Goal: Task Accomplishment & Management: Manage account settings

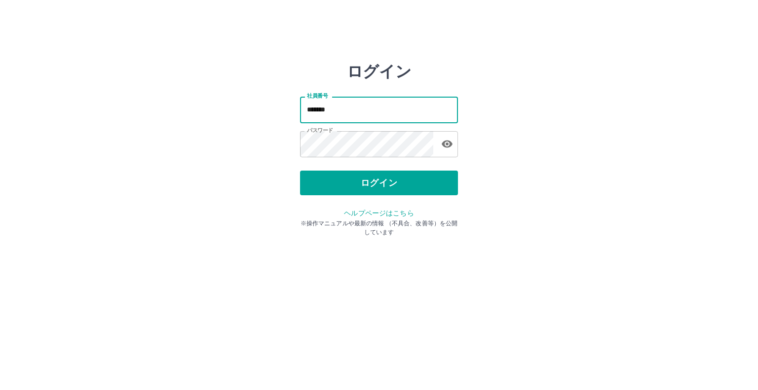
click at [337, 114] on input "*******" at bounding box center [379, 110] width 158 height 26
type input "*******"
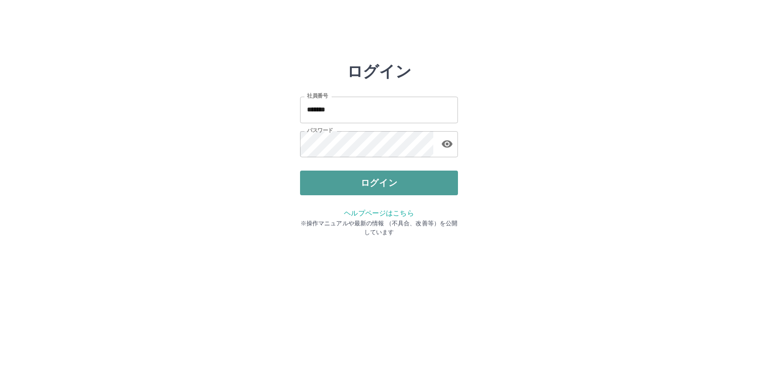
click at [343, 184] on button "ログイン" at bounding box center [379, 183] width 158 height 25
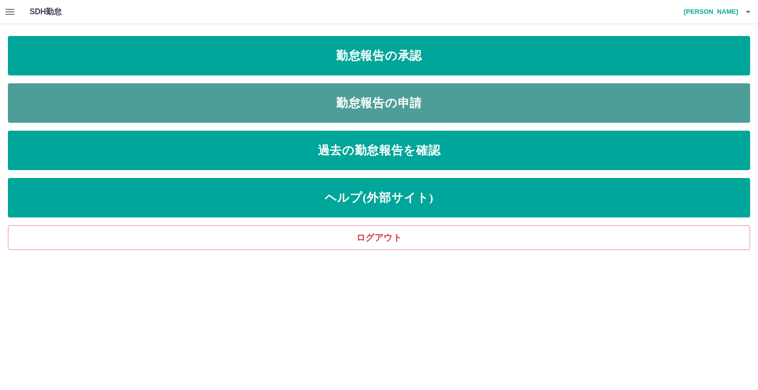
click at [320, 101] on link "勤怠報告の申請" at bounding box center [379, 102] width 742 height 39
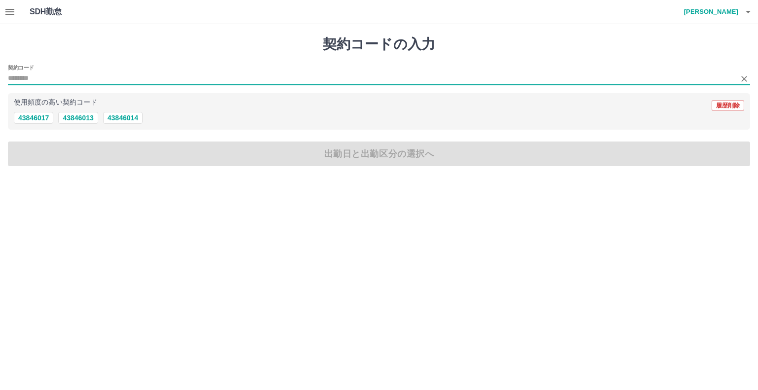
click at [28, 74] on input "契約コード" at bounding box center [371, 79] width 727 height 12
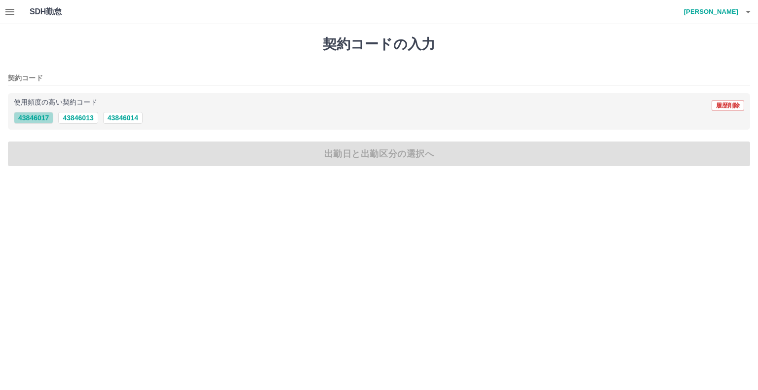
click at [47, 117] on button "43846017" at bounding box center [33, 118] width 39 height 12
type input "********"
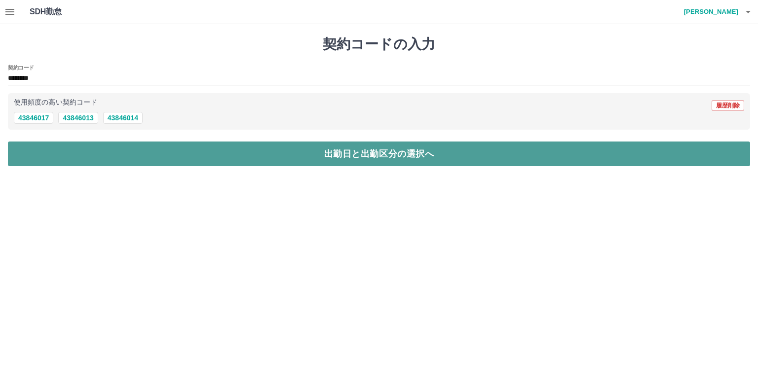
click at [41, 147] on button "出勤日と出勤区分の選択へ" at bounding box center [379, 154] width 742 height 25
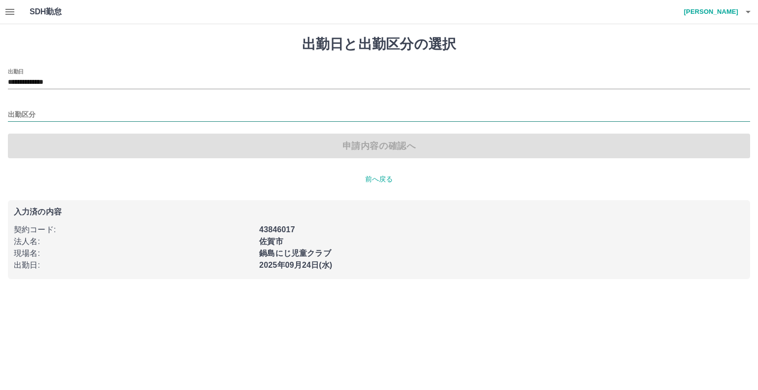
click at [30, 115] on input "出勤区分" at bounding box center [379, 115] width 742 height 12
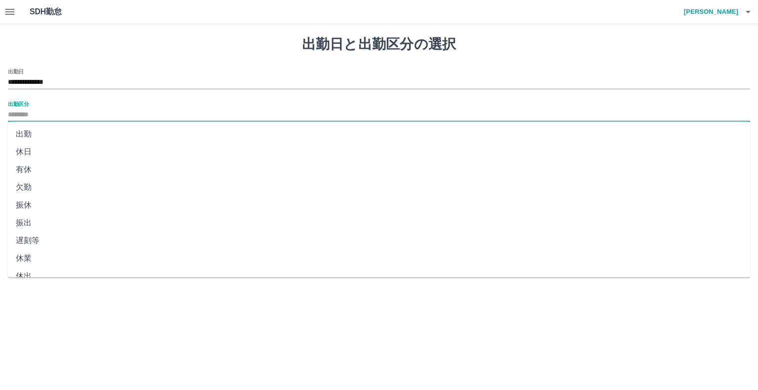
click at [26, 134] on li "出勤" at bounding box center [379, 134] width 742 height 18
type input "**"
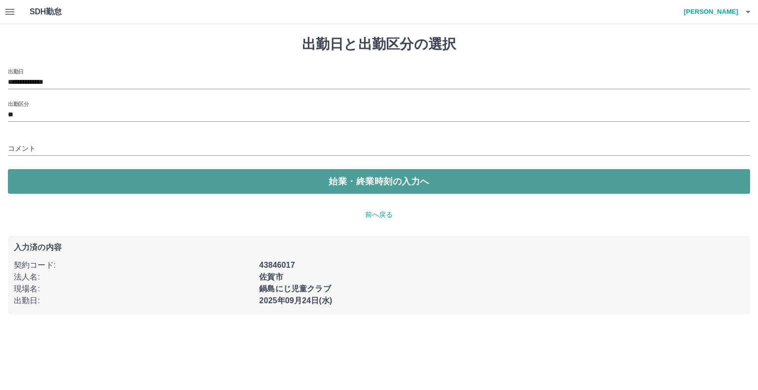
click at [30, 185] on button "始業・終業時刻の入力へ" at bounding box center [379, 181] width 742 height 25
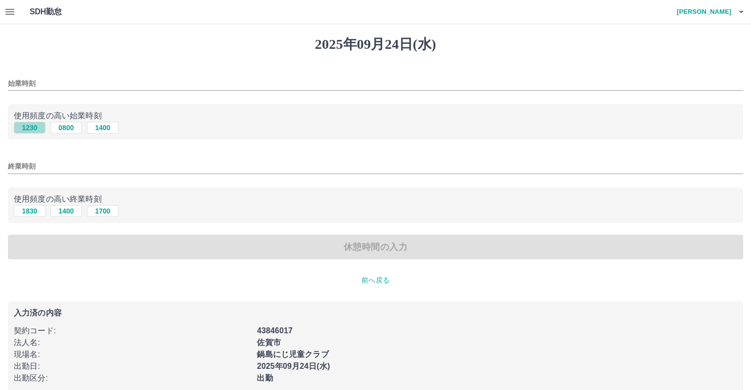
click at [31, 128] on button "1230" at bounding box center [30, 128] width 32 height 12
type input "****"
click at [34, 212] on button "1830" at bounding box center [30, 211] width 32 height 12
type input "****"
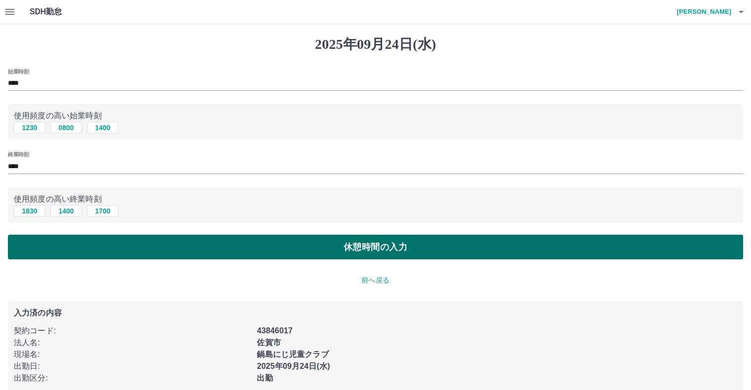
click at [60, 250] on button "休憩時間の入力" at bounding box center [375, 247] width 735 height 25
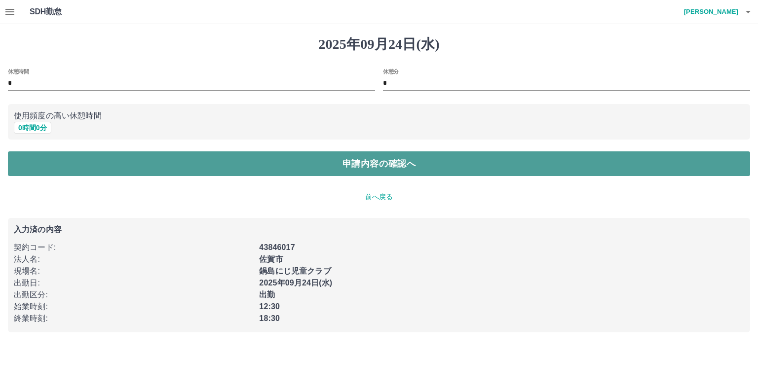
click at [21, 165] on button "申請内容の確認へ" at bounding box center [379, 164] width 742 height 25
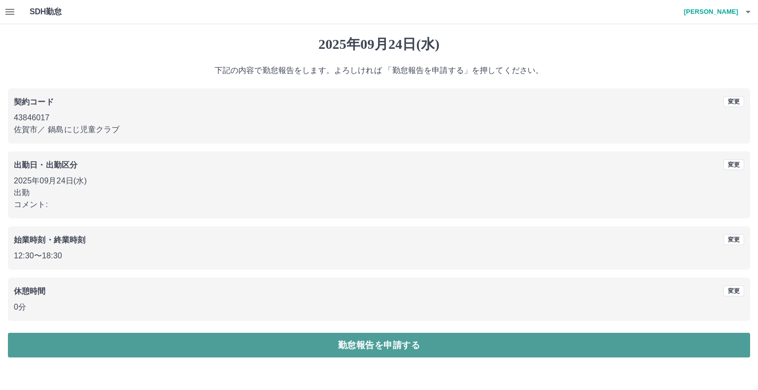
click at [71, 343] on button "勤怠報告を申請する" at bounding box center [379, 345] width 742 height 25
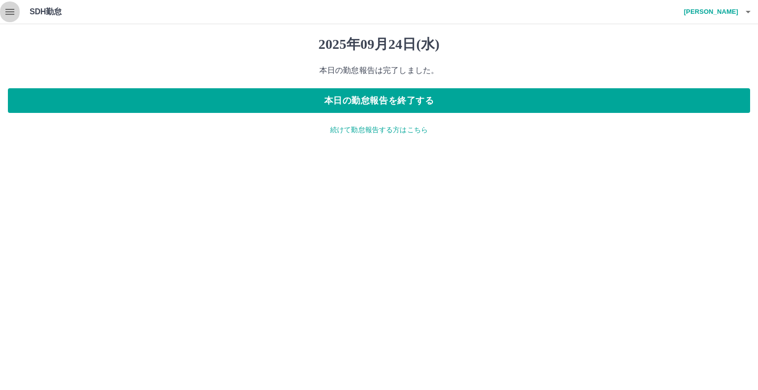
click at [12, 9] on icon "button" at bounding box center [9, 12] width 9 height 6
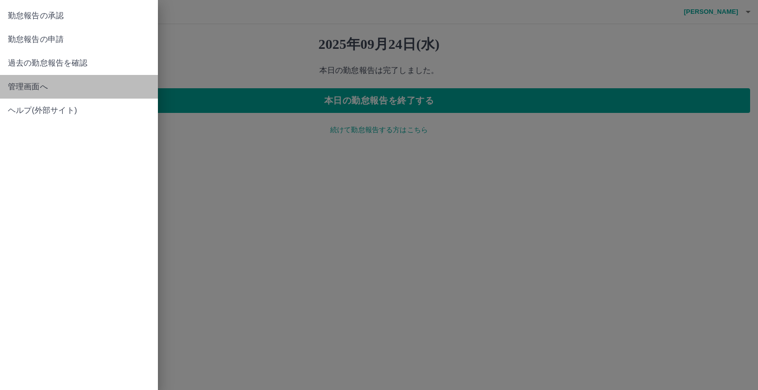
click at [41, 85] on span "管理画面へ" at bounding box center [79, 87] width 142 height 12
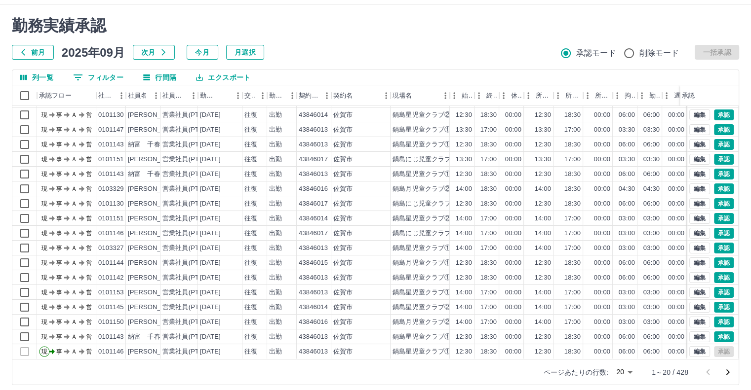
scroll to position [27, 0]
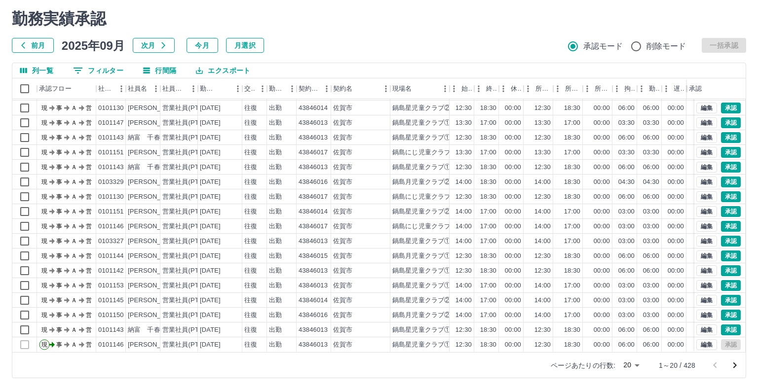
click at [627, 366] on body "SDH勤怠 加藤　裕子 勤務実績承認 前月 2025年09月 次月 今月 月選択 承認モード 削除モード 一括承認 列一覧 0 フィルター 行間隔 エクスポー…" at bounding box center [379, 181] width 758 height 417
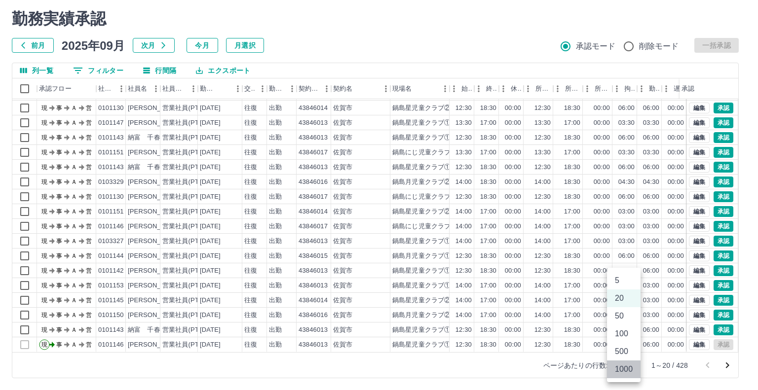
click at [623, 371] on li "1000" at bounding box center [624, 370] width 34 height 18
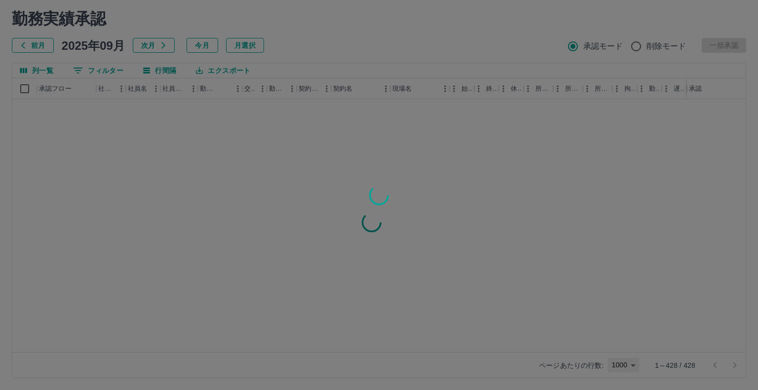
type input "****"
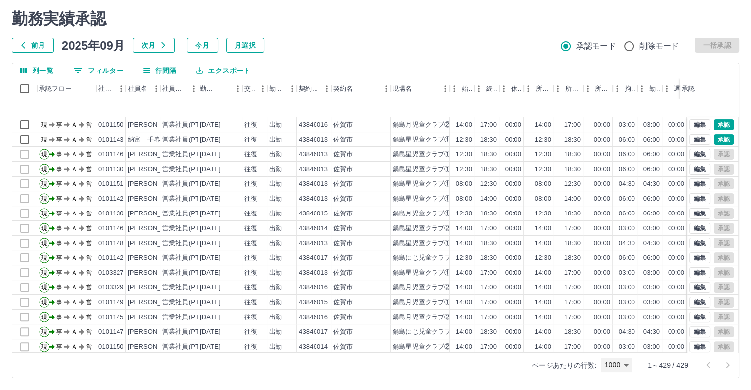
scroll to position [247, 0]
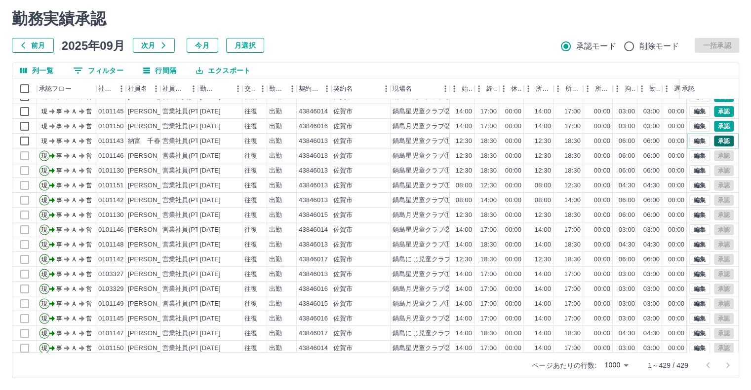
click at [714, 140] on button "承認" at bounding box center [724, 141] width 20 height 11
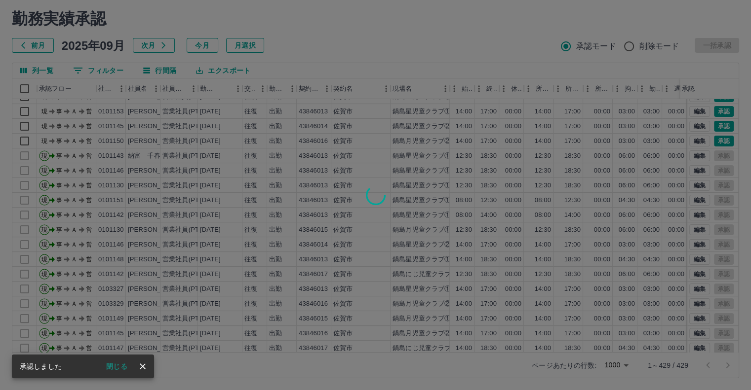
scroll to position [262, 0]
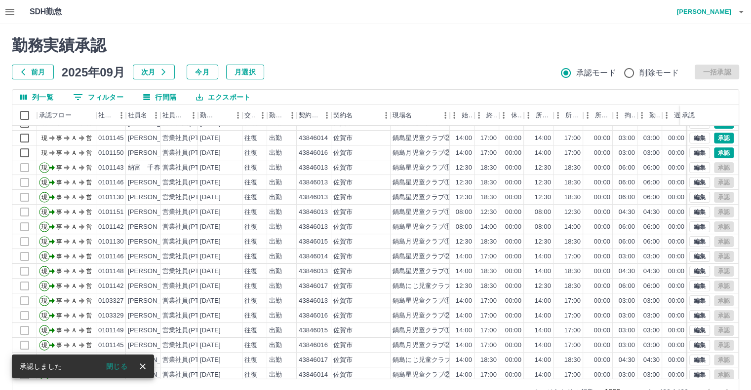
click at [529, 59] on div "勤務実績承認 前月 2025年09月 次月 今月 月選択 承認モード 削除モード 一括承認" at bounding box center [375, 57] width 727 height 43
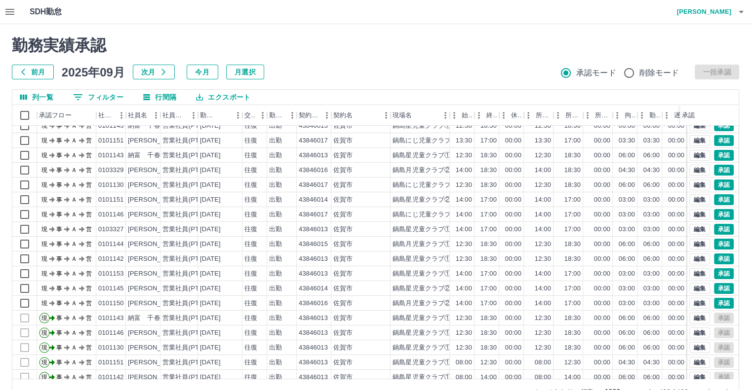
scroll to position [128, 0]
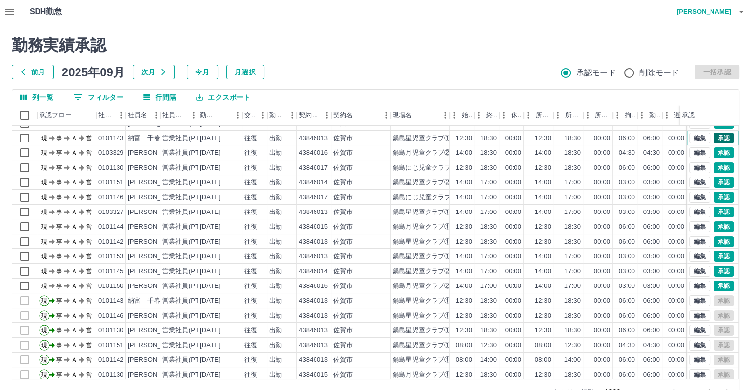
click at [714, 134] on button "承認" at bounding box center [724, 138] width 20 height 11
click at [714, 240] on button "承認" at bounding box center [724, 241] width 20 height 11
click at [714, 183] on button "承認" at bounding box center [724, 182] width 20 height 11
click at [714, 256] on button "承認" at bounding box center [724, 256] width 20 height 11
click at [714, 268] on button "承認" at bounding box center [724, 271] width 20 height 11
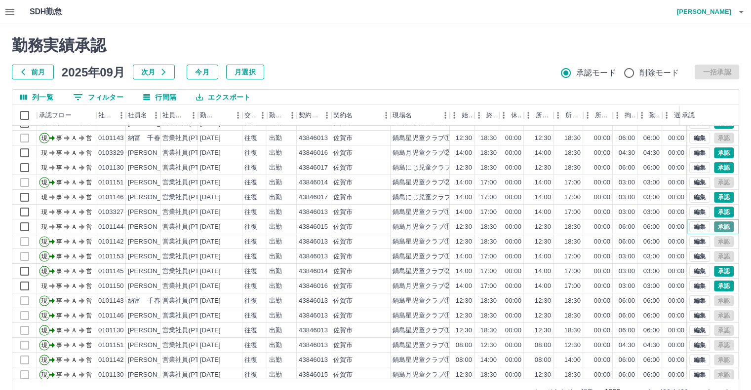
click at [719, 226] on button "承認" at bounding box center [724, 227] width 20 height 11
click at [716, 285] on button "承認" at bounding box center [724, 286] width 20 height 11
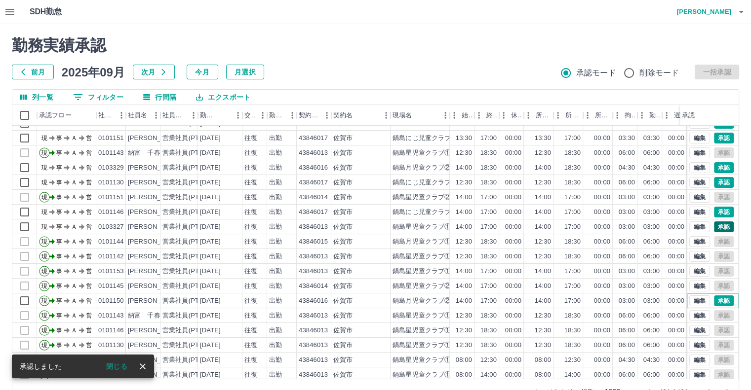
scroll to position [143, 0]
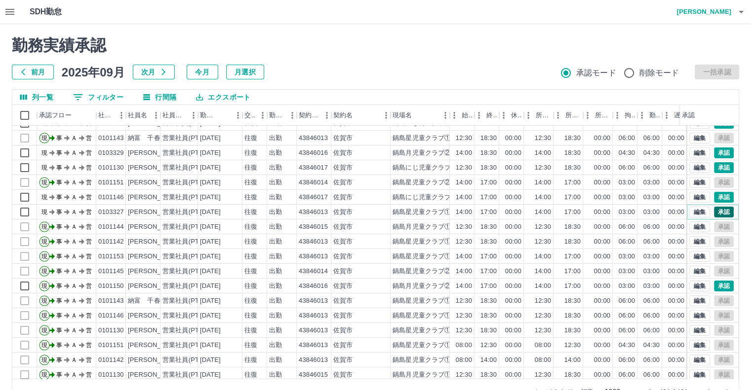
click at [719, 210] on button "承認" at bounding box center [724, 212] width 20 height 11
click at [690, 210] on button "編集" at bounding box center [699, 212] width 21 height 11
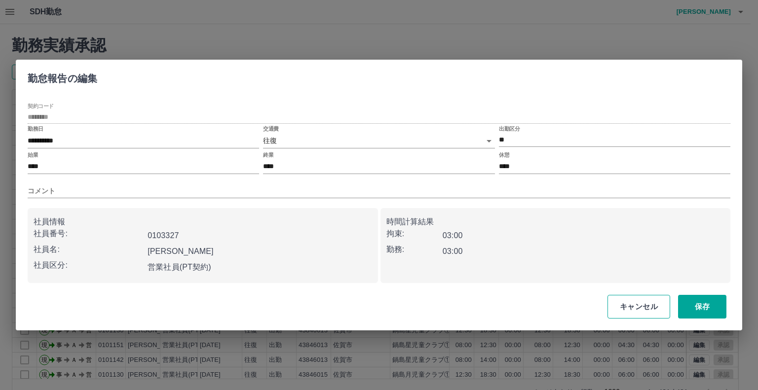
click at [627, 305] on button "キャンセル" at bounding box center [639, 307] width 63 height 24
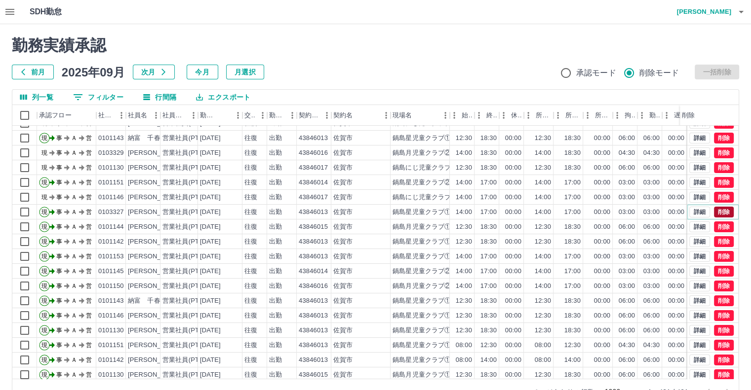
click at [715, 207] on button "削除" at bounding box center [724, 212] width 20 height 11
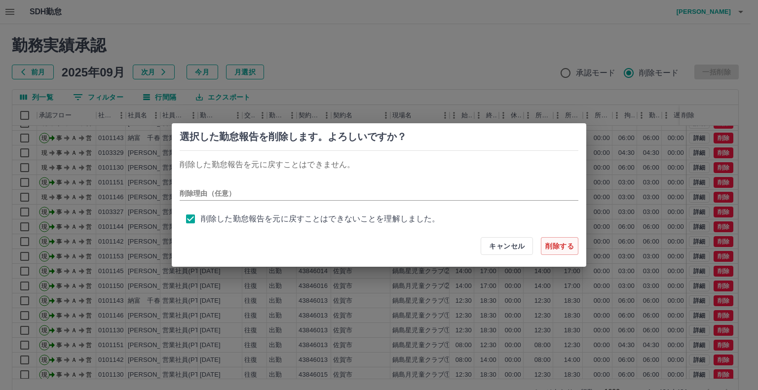
click at [557, 249] on button "削除する" at bounding box center [560, 246] width 38 height 18
click at [563, 75] on div "選択した勤怠報告を削除します。よろしいですか？ 削除した勤怠報告を元に戻すことはできません。 削除理由（任意） 削除した勤怠報告を元に戻すことはできないことを…" at bounding box center [379, 195] width 758 height 390
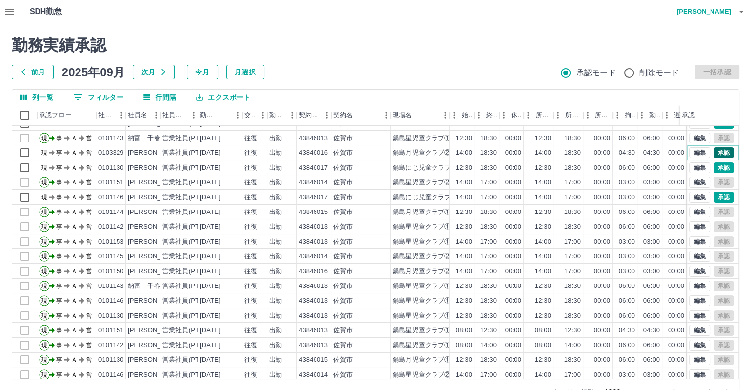
click at [714, 151] on button "承認" at bounding box center [724, 153] width 20 height 11
click at [714, 151] on div at bounding box center [375, 195] width 751 height 390
click at [714, 151] on button "承認" at bounding box center [724, 153] width 20 height 11
click at [718, 165] on button "承認" at bounding box center [724, 167] width 20 height 11
click at [719, 197] on div "勤務実績承認 前月 2025年09月 次月 今月 月選択 承認モード 削除モード 一括承認 列一覧 0 フィルター 行間隔 エクスポート 承認フロー 社員番号…" at bounding box center [375, 220] width 751 height 393
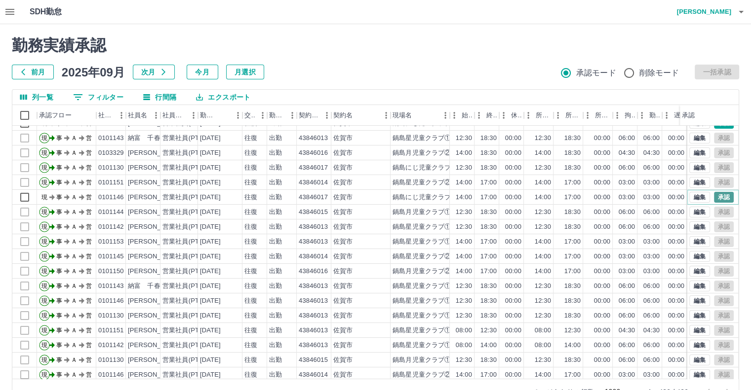
click at [719, 192] on button "承認" at bounding box center [724, 197] width 20 height 11
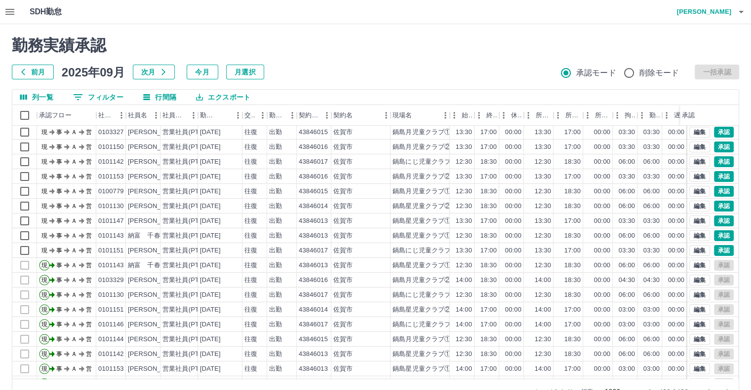
scroll to position [0, 0]
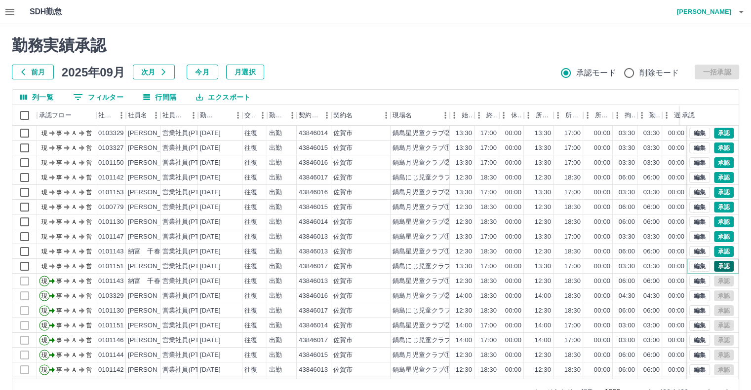
click at [714, 265] on button "承認" at bounding box center [724, 266] width 20 height 11
click at [719, 176] on button "承認" at bounding box center [724, 177] width 20 height 11
click at [720, 251] on button "承認" at bounding box center [724, 251] width 20 height 11
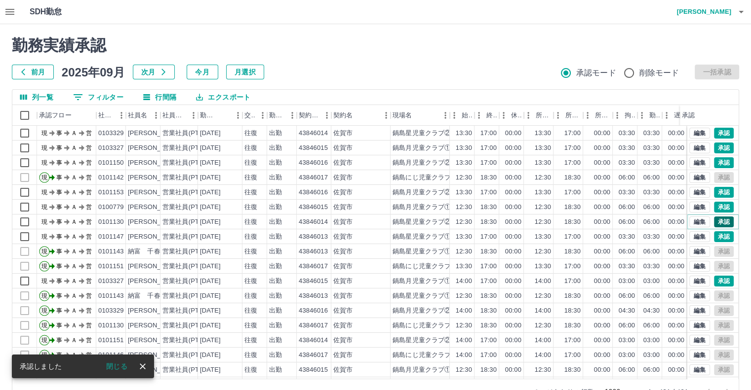
click at [715, 220] on button "承認" at bounding box center [724, 222] width 20 height 11
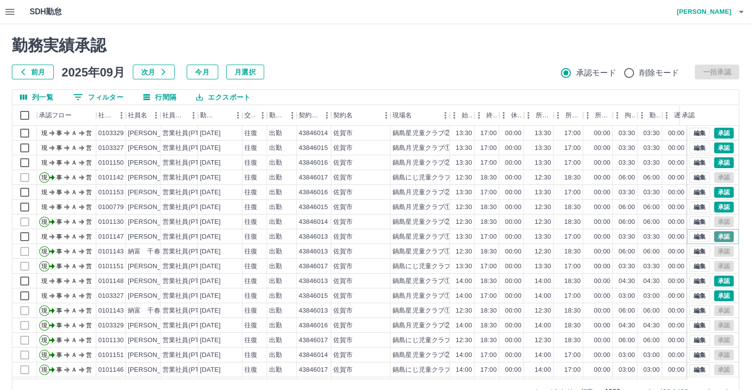
click at [722, 235] on button "承認" at bounding box center [724, 236] width 20 height 11
click at [715, 130] on button "承認" at bounding box center [724, 133] width 20 height 11
click at [721, 204] on button "承認" at bounding box center [724, 207] width 20 height 11
click at [715, 163] on button "承認" at bounding box center [724, 162] width 20 height 11
click at [720, 144] on button "承認" at bounding box center [724, 148] width 20 height 11
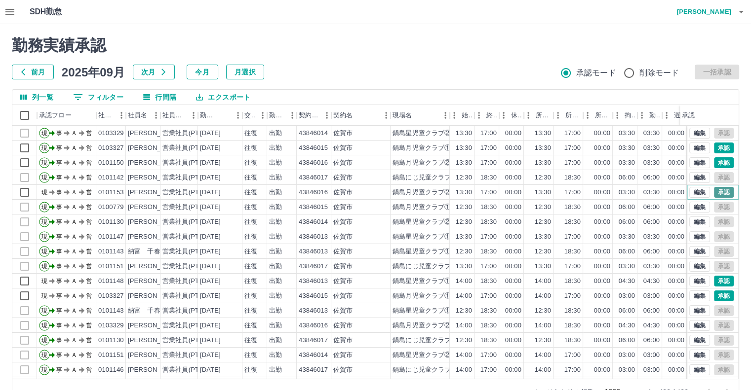
click at [714, 191] on button "承認" at bounding box center [724, 192] width 20 height 11
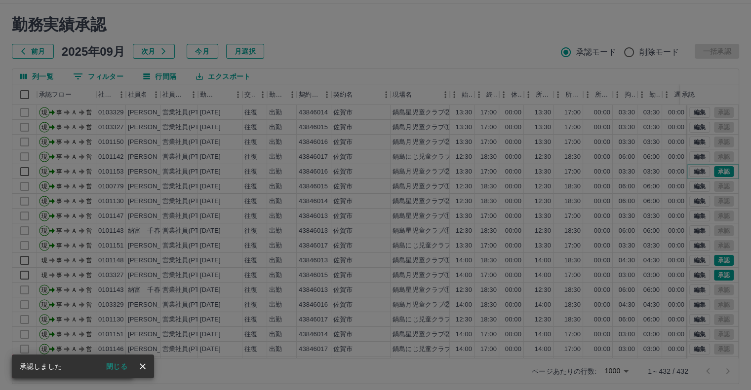
scroll to position [27, 0]
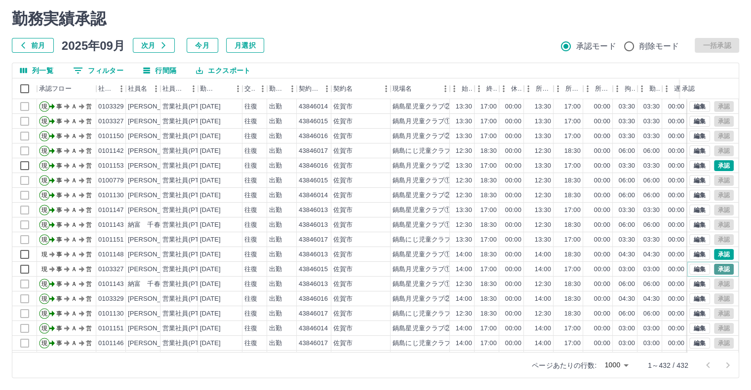
click at [714, 267] on button "承認" at bounding box center [724, 269] width 20 height 11
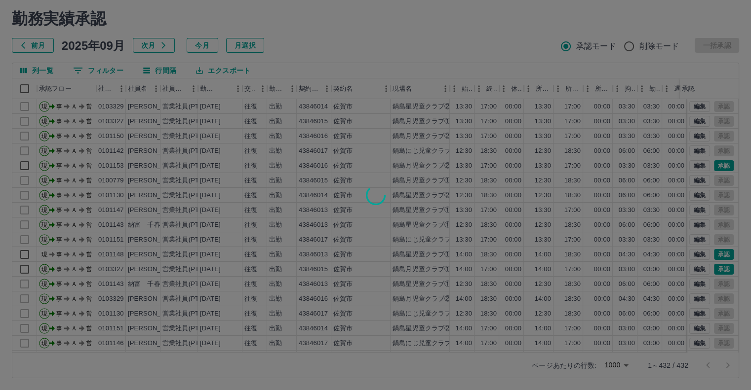
click at [713, 251] on div at bounding box center [375, 195] width 751 height 390
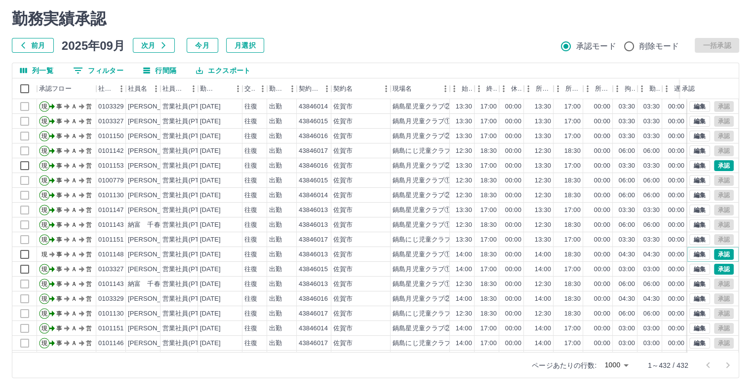
click at [714, 251] on button "承認" at bounding box center [724, 254] width 20 height 11
click at [713, 268] on div "勤務実績承認 前月 2025年09月 次月 今月 月選択 承認モード 削除モード 一括承認 列一覧 0 フィルター 行間隔 エクスポート 承認フロー 社員番号…" at bounding box center [375, 194] width 751 height 393
click at [721, 160] on button "承認" at bounding box center [724, 165] width 20 height 11
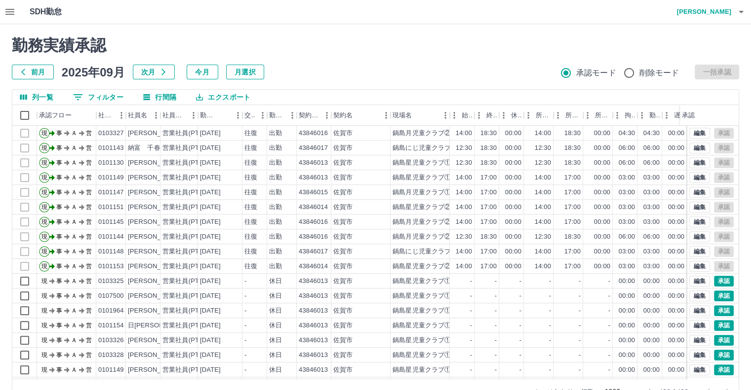
scroll to position [938, 0]
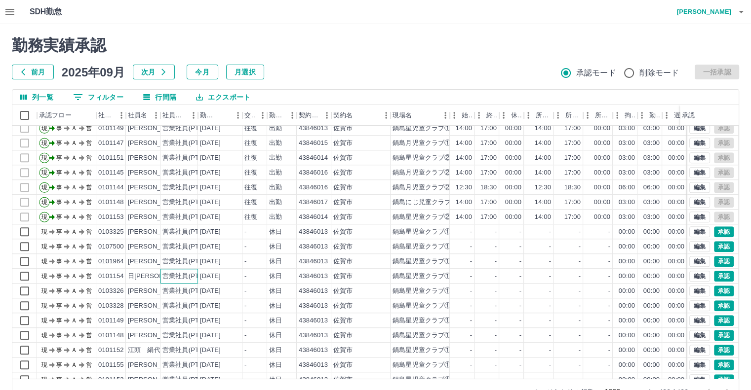
click at [181, 277] on div "営業社員(PT契約)" at bounding box center [188, 276] width 52 height 9
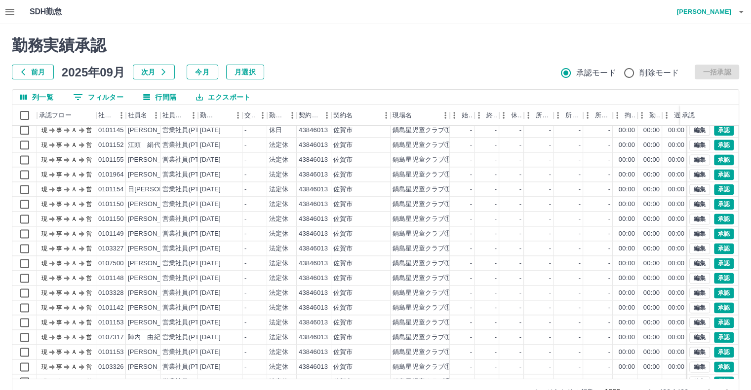
scroll to position [1382, 0]
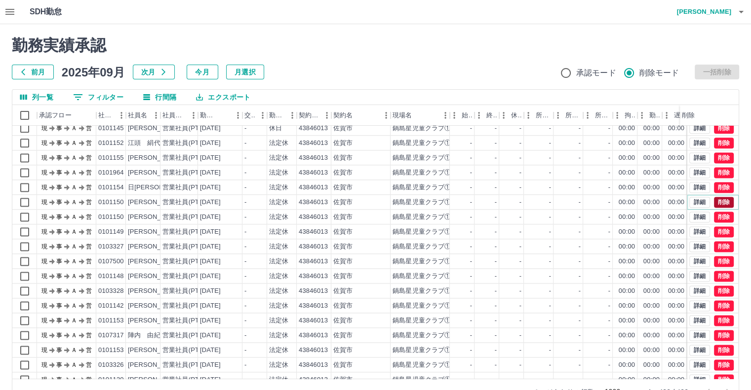
click at [719, 203] on button "削除" at bounding box center [724, 202] width 20 height 11
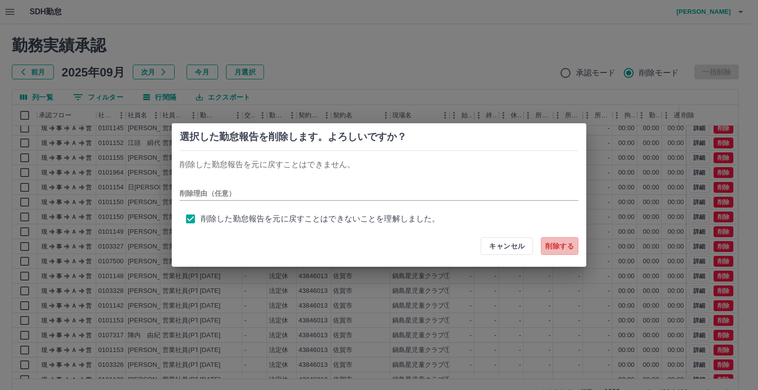
click at [556, 245] on button "削除する" at bounding box center [560, 246] width 38 height 18
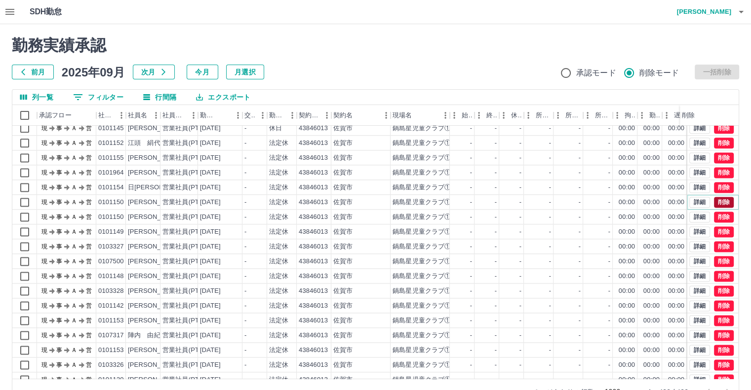
click at [717, 204] on button "削除" at bounding box center [724, 202] width 20 height 11
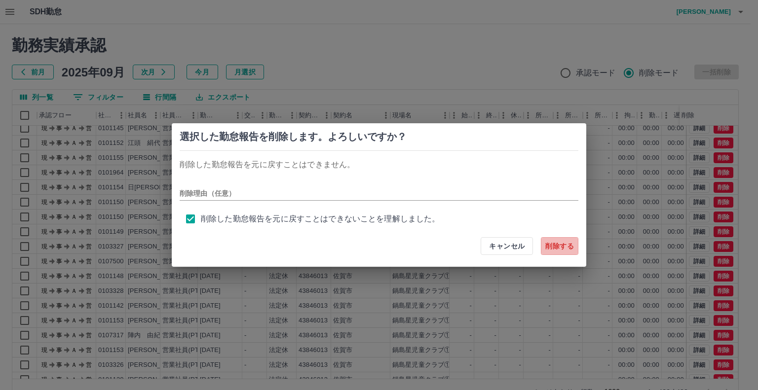
click at [557, 248] on button "削除する" at bounding box center [560, 246] width 38 height 18
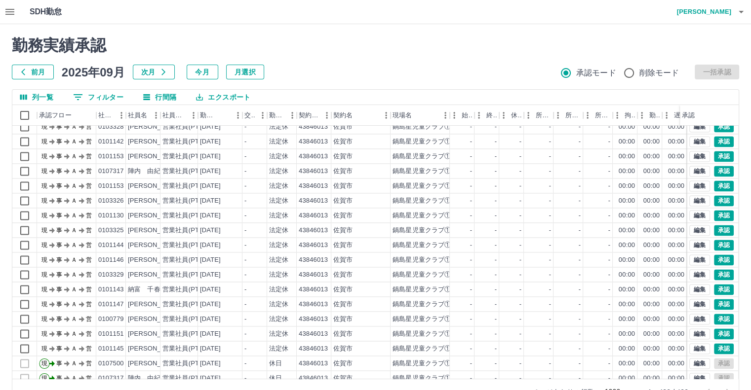
scroll to position [1530, 0]
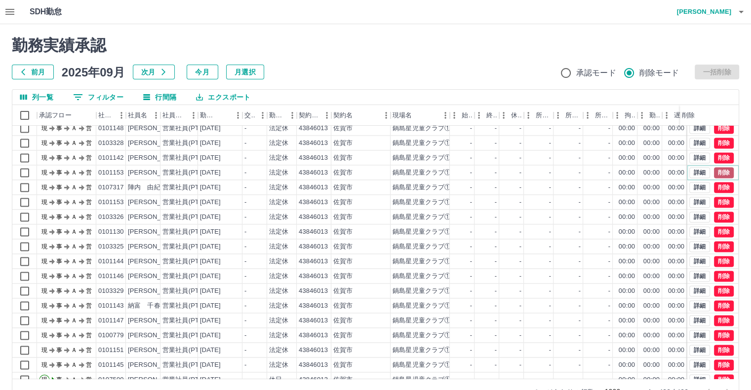
click at [719, 173] on button "削除" at bounding box center [724, 172] width 20 height 11
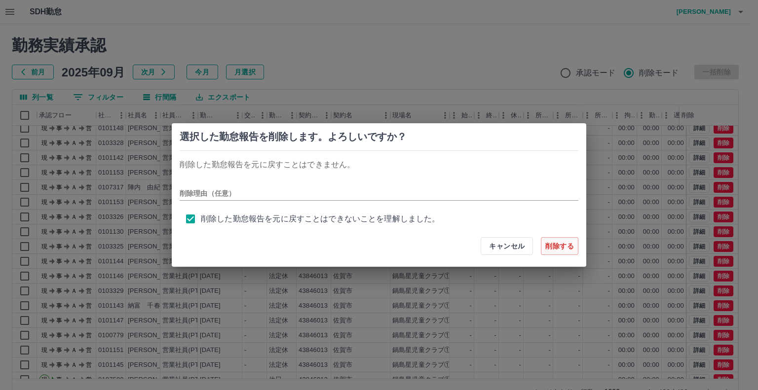
click at [560, 248] on button "削除する" at bounding box center [560, 246] width 38 height 18
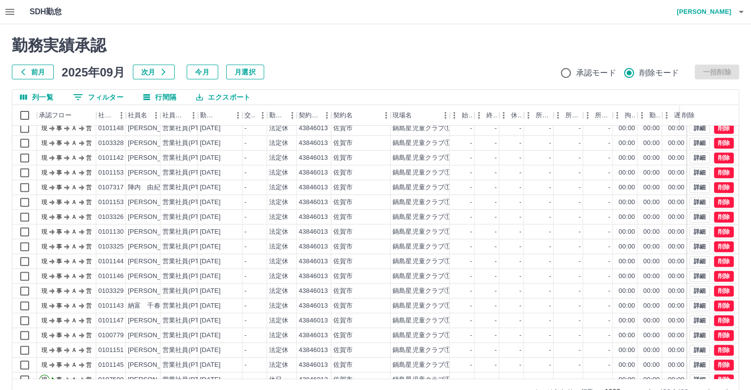
click at [580, 69] on span "承認モード" at bounding box center [596, 73] width 40 height 12
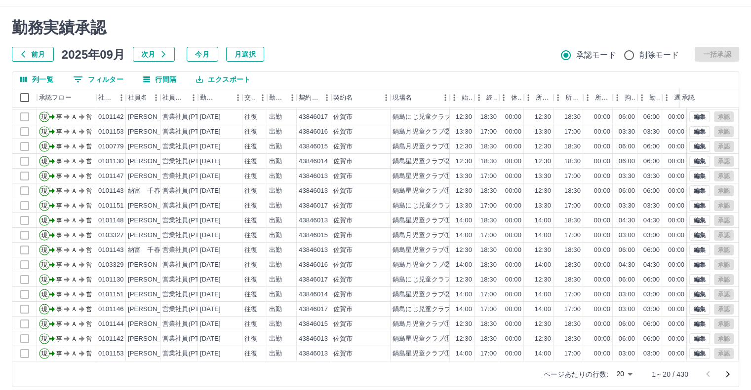
scroll to position [27, 0]
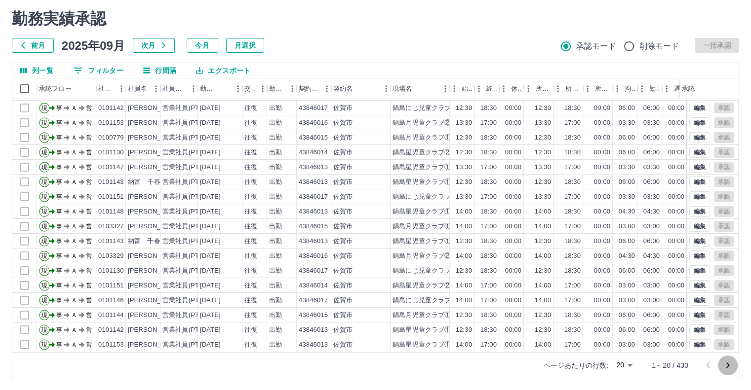
click at [726, 363] on icon "次のページへ" at bounding box center [727, 366] width 3 height 6
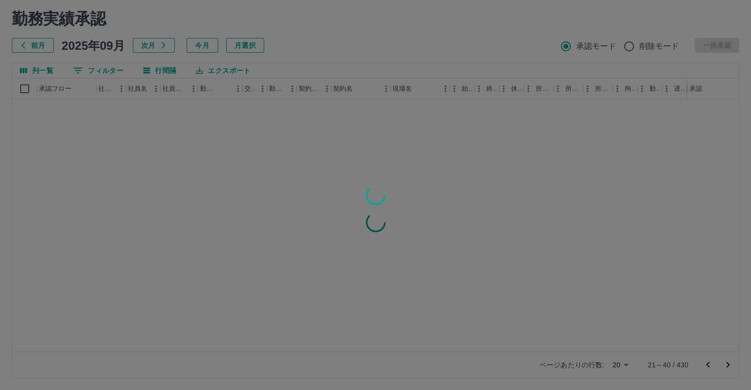
scroll to position [0, 0]
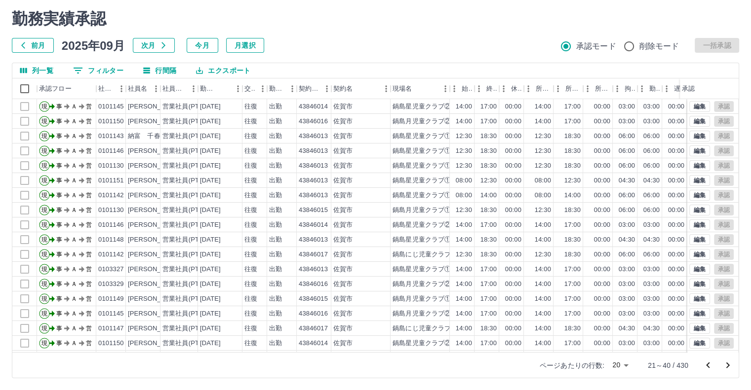
click at [481, 37] on div "勤務実績承認 前月 2025年09月 次月 今月 月選択 承認モード 削除モード 一括承認" at bounding box center [375, 30] width 727 height 43
drag, startPoint x: 644, startPoint y: 1, endPoint x: 549, endPoint y: 25, distance: 98.2
click at [549, 25] on h2 "勤務実績承認" at bounding box center [375, 18] width 727 height 19
drag, startPoint x: 25, startPoint y: 0, endPoint x: 431, endPoint y: 14, distance: 406.4
click at [426, 14] on h2 "勤務実績承認" at bounding box center [375, 18] width 727 height 19
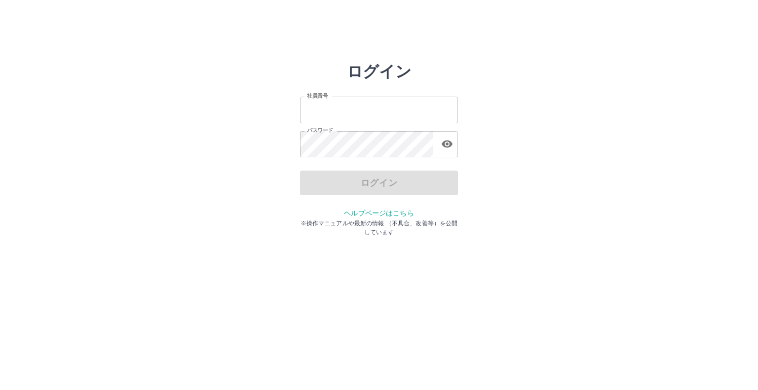
type input "*******"
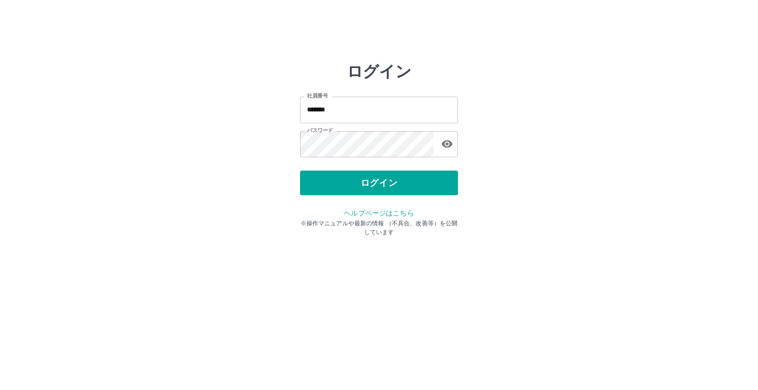
click at [490, 196] on div "ログイン 社員番号 ******* 社員番号 パスワード パスワード ログイン ヘルプページはこちら ※操作マニュアルや最新の情報 （不具合、改善等）を公開し…" at bounding box center [379, 141] width 592 height 158
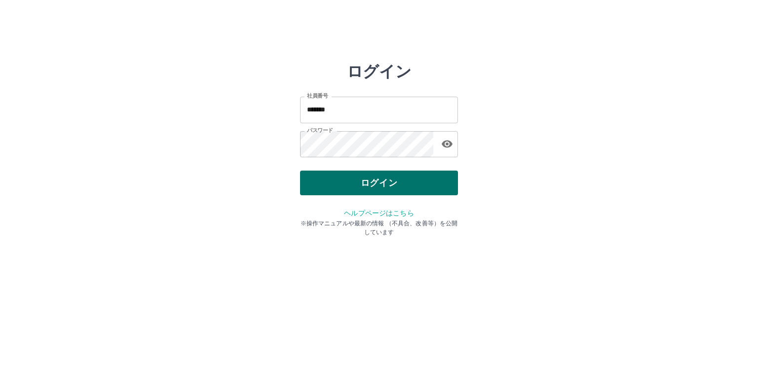
click at [434, 192] on button "ログイン" at bounding box center [379, 183] width 158 height 25
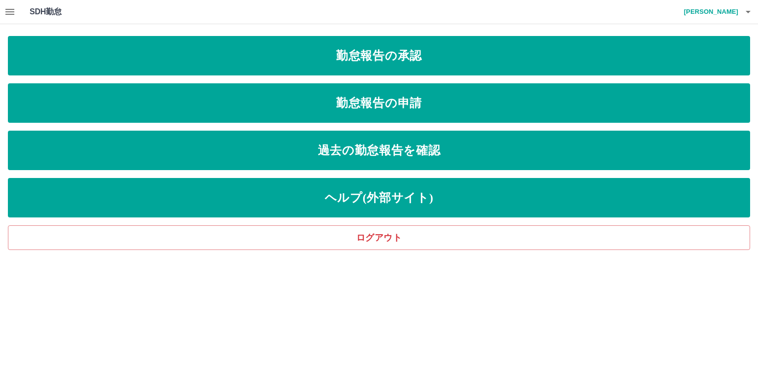
click at [7, 15] on icon "button" at bounding box center [10, 12] width 12 height 12
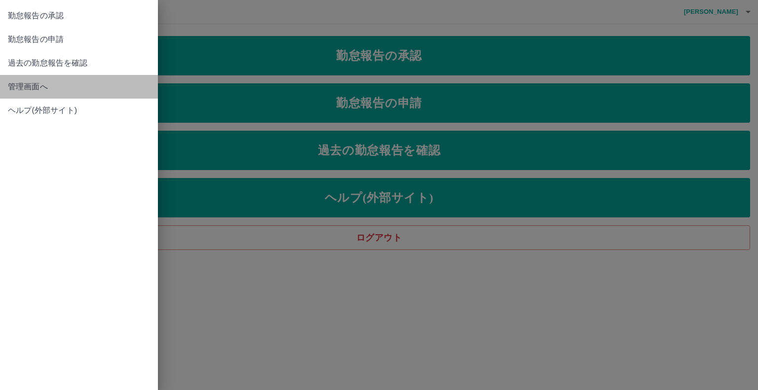
click at [27, 88] on span "管理画面へ" at bounding box center [79, 87] width 142 height 12
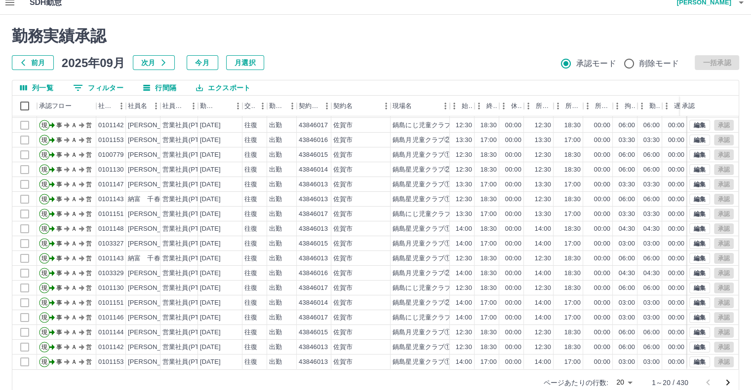
scroll to position [27, 0]
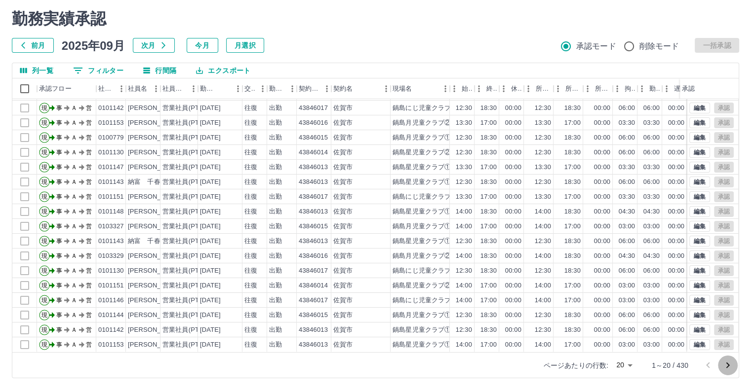
click at [727, 369] on icon "次のページへ" at bounding box center [728, 366] width 12 height 12
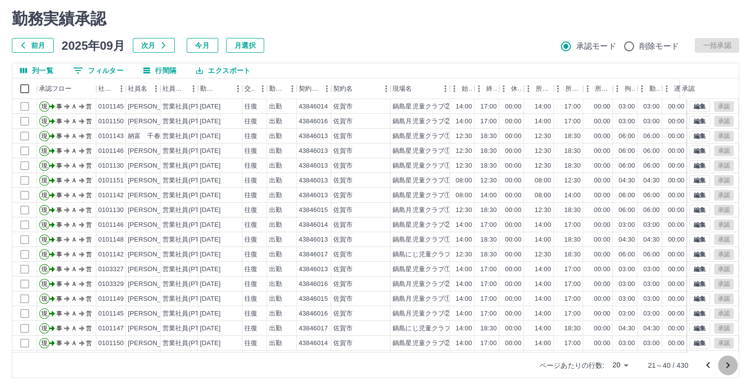
click at [725, 365] on icon "次のページへ" at bounding box center [728, 366] width 12 height 12
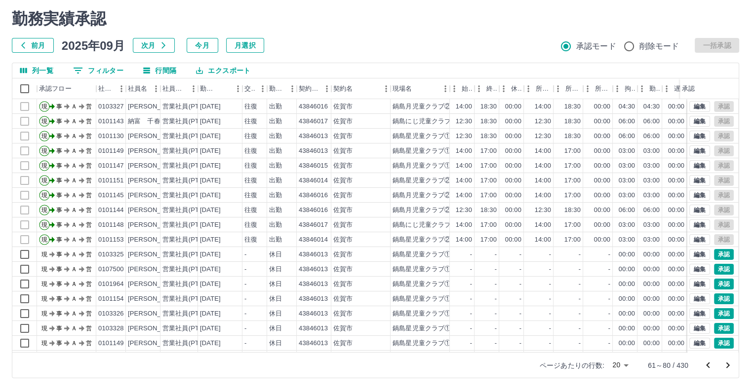
scroll to position [50, 0]
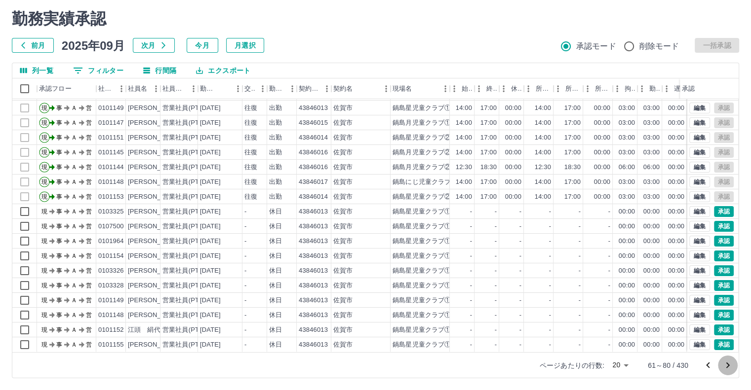
click at [725, 365] on icon "次のページへ" at bounding box center [728, 366] width 12 height 12
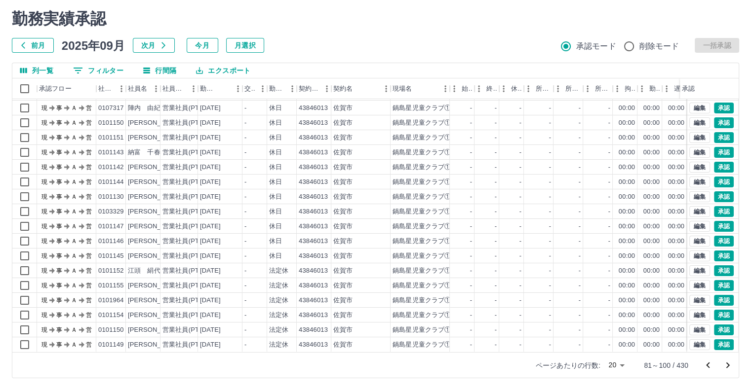
click at [723, 363] on icon "次のページへ" at bounding box center [728, 366] width 12 height 12
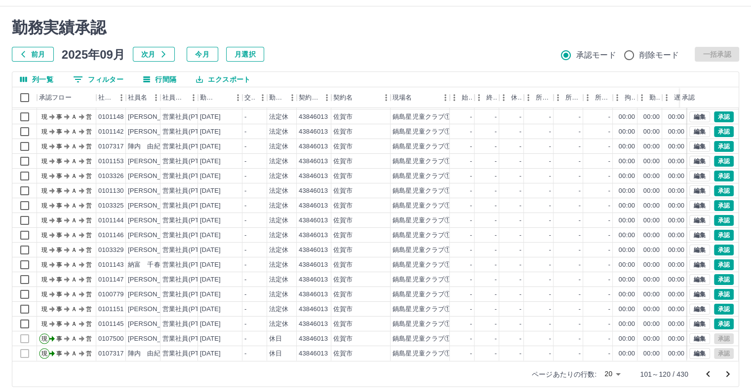
scroll to position [27, 0]
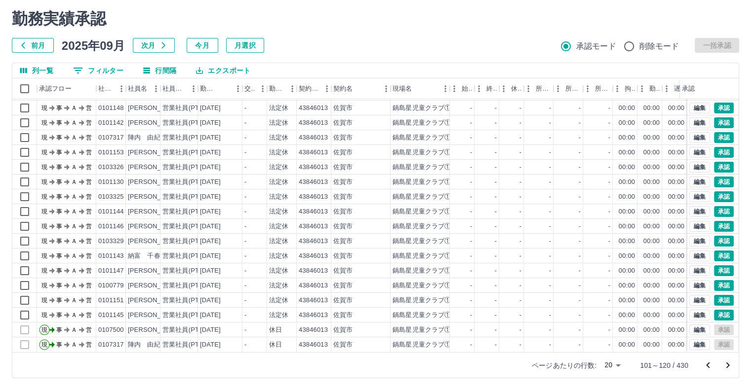
click at [704, 368] on icon "前のページへ" at bounding box center [708, 366] width 12 height 12
click at [726, 364] on icon "次のページへ" at bounding box center [728, 366] width 12 height 12
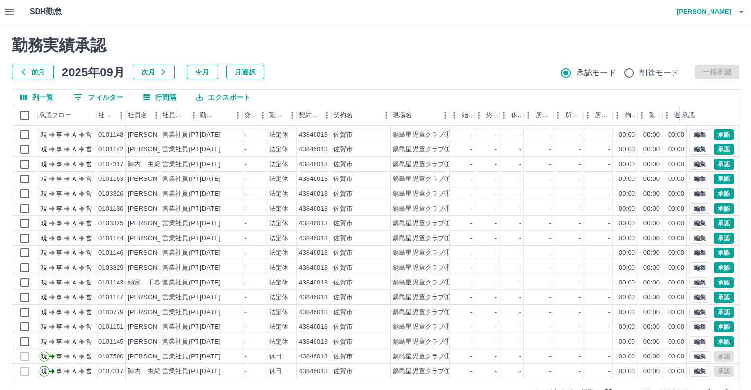
scroll to position [27, 0]
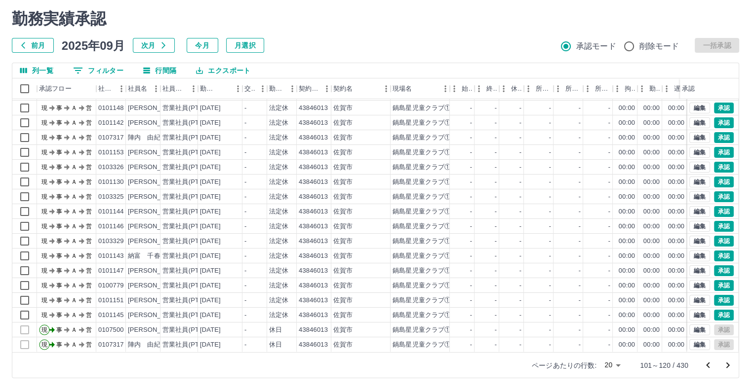
click at [709, 367] on icon "前のページへ" at bounding box center [708, 366] width 12 height 12
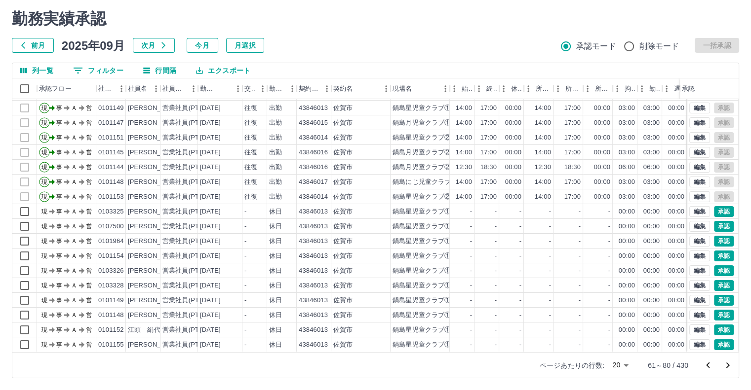
click at [728, 367] on icon "次のページへ" at bounding box center [728, 366] width 12 height 12
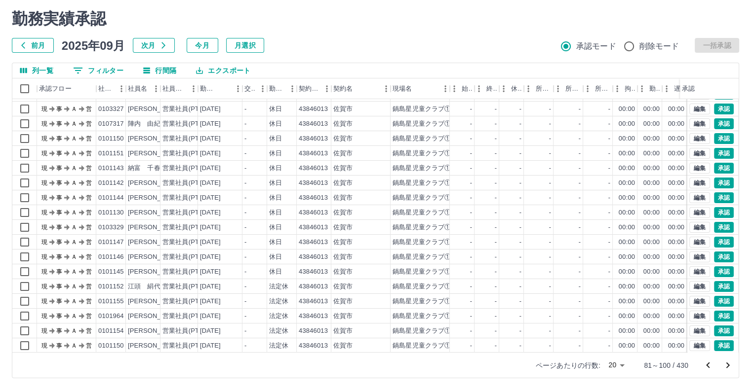
scroll to position [50, 0]
click at [728, 367] on icon "次のページへ" at bounding box center [728, 366] width 12 height 12
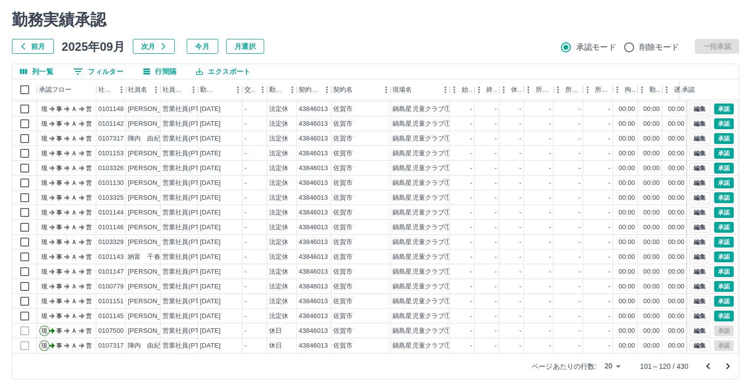
scroll to position [27, 0]
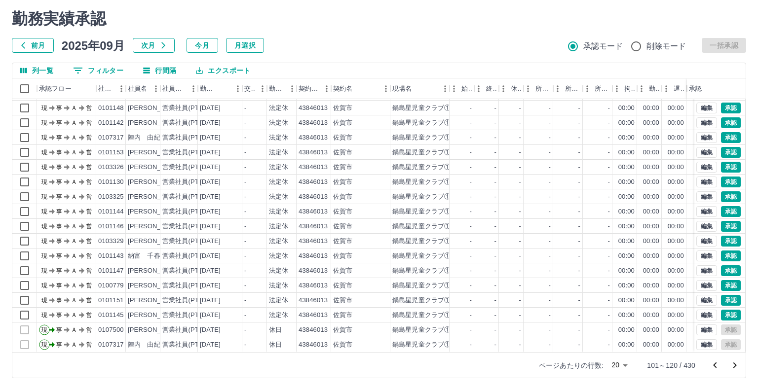
click at [616, 367] on body "SDH勤怠 [PERSON_NAME] 勤務実績承認 前月 [DATE] 次月 今月 月選択 承認モード 削除モード 一括承認 列一覧 0 フィルター 行間隔…" at bounding box center [379, 181] width 758 height 417
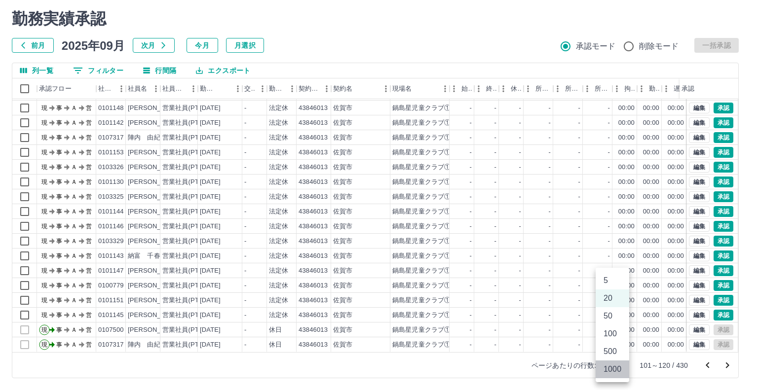
click at [608, 370] on li "1000" at bounding box center [613, 370] width 34 height 18
type input "****"
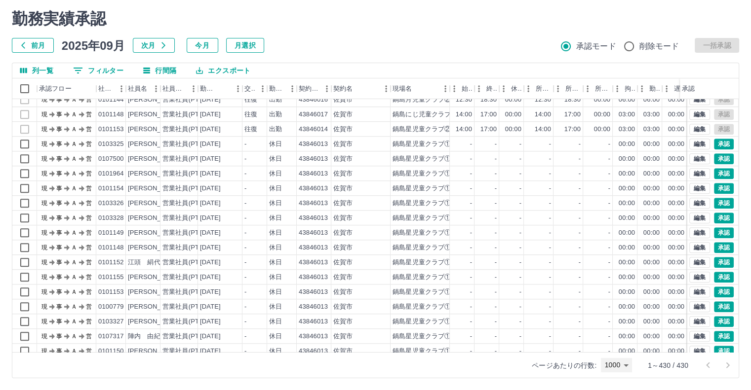
scroll to position [987, 0]
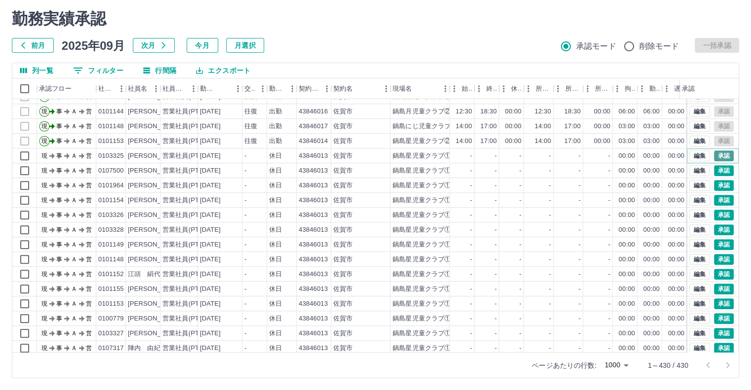
click at [715, 154] on button "承認" at bounding box center [724, 156] width 20 height 11
click at [718, 170] on div "勤務実績承認 前月 [DATE] 次月 今月 月選択 承認モード 削除モード 一括承認 列一覧 0 フィルター 行間隔 エクスポート 承認フロー 社員番号 社…" at bounding box center [375, 194] width 751 height 393
click at [718, 170] on button "承認" at bounding box center [724, 170] width 20 height 11
click at [718, 170] on div at bounding box center [375, 195] width 751 height 390
click at [719, 183] on button "承認" at bounding box center [724, 185] width 20 height 11
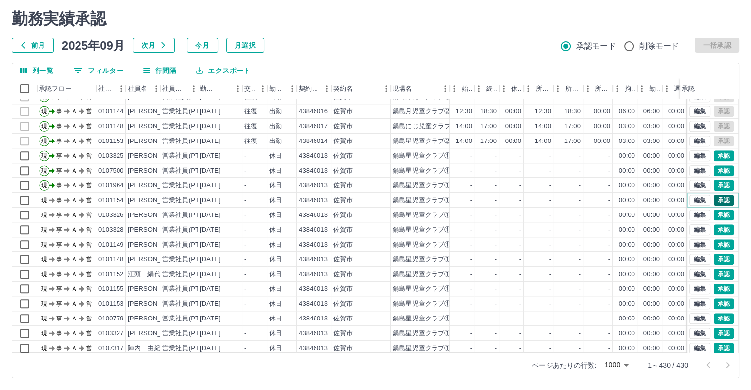
click at [718, 198] on button "承認" at bounding box center [724, 200] width 20 height 11
click at [717, 215] on button "承認" at bounding box center [724, 215] width 20 height 11
click at [718, 232] on button "承認" at bounding box center [724, 230] width 20 height 11
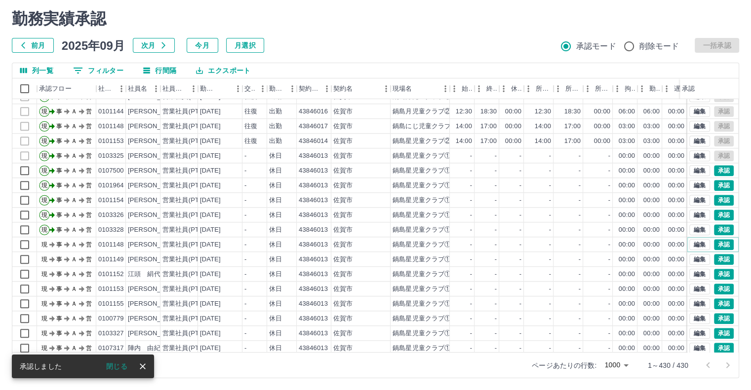
click at [715, 242] on button "承認" at bounding box center [724, 244] width 20 height 11
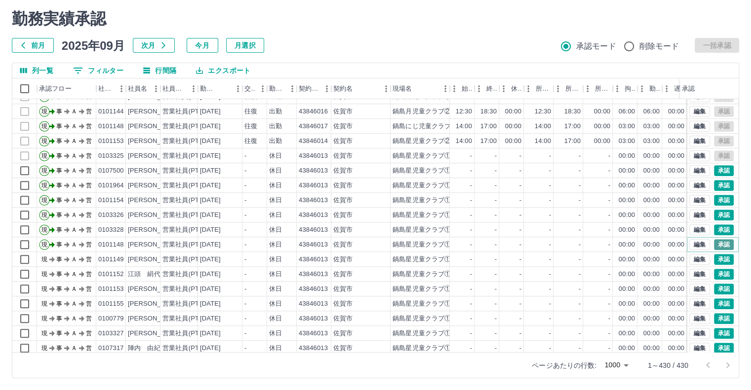
click at [714, 241] on button "承認" at bounding box center [724, 244] width 20 height 11
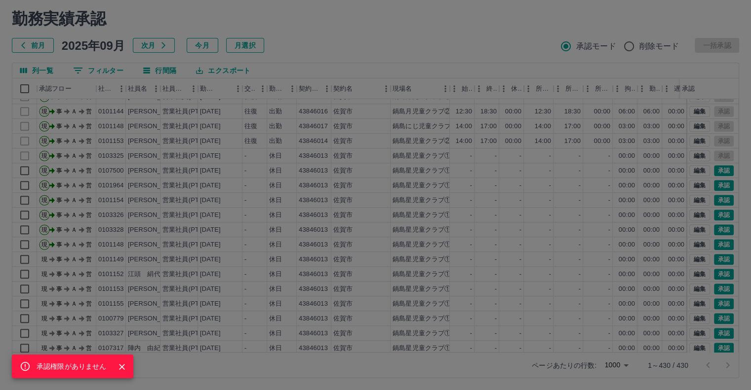
click at [712, 258] on div "承認権限がありません" at bounding box center [375, 195] width 751 height 390
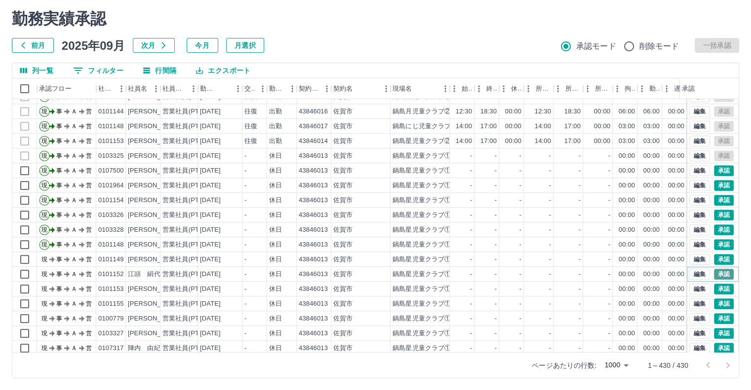
click at [715, 270] on button "承認" at bounding box center [724, 274] width 20 height 11
click at [715, 275] on button "承認" at bounding box center [724, 274] width 20 height 11
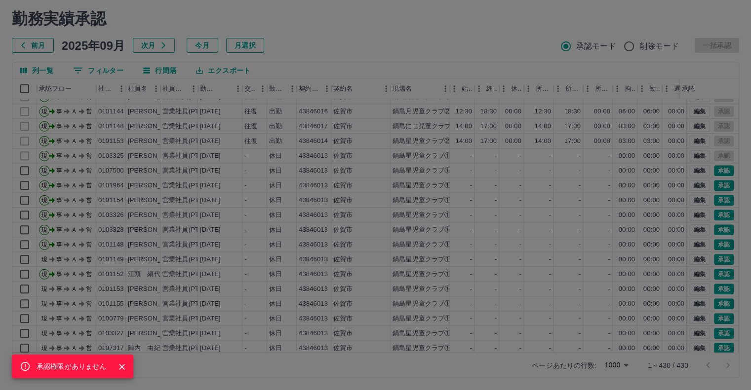
click at [715, 268] on div "承認権限がありません" at bounding box center [375, 195] width 751 height 390
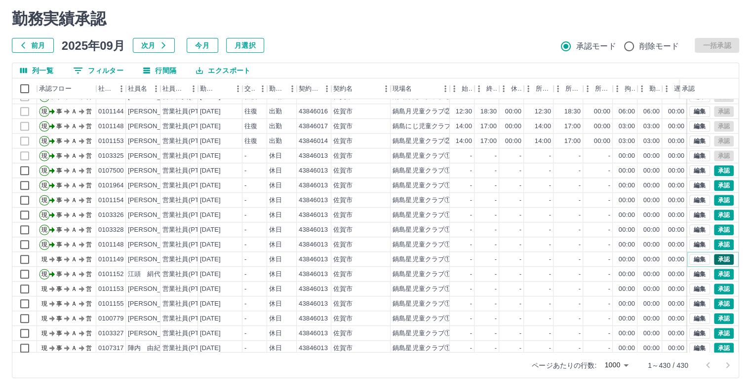
click at [716, 262] on button "承認" at bounding box center [724, 259] width 20 height 11
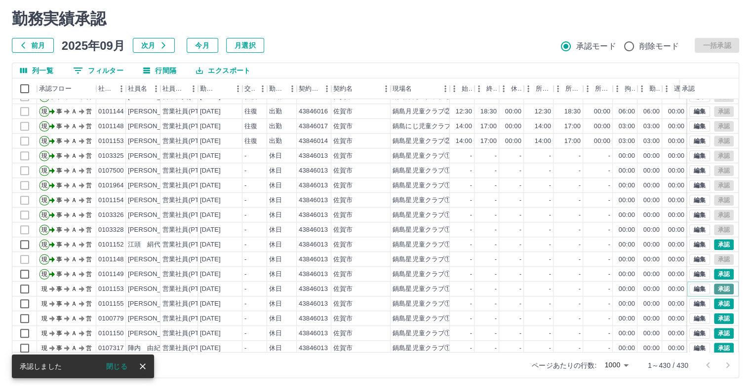
click at [715, 289] on button "承認" at bounding box center [724, 289] width 20 height 11
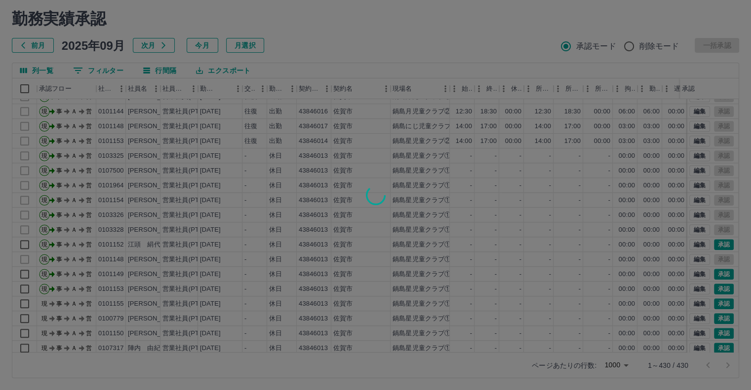
click at [715, 302] on div at bounding box center [375, 195] width 751 height 390
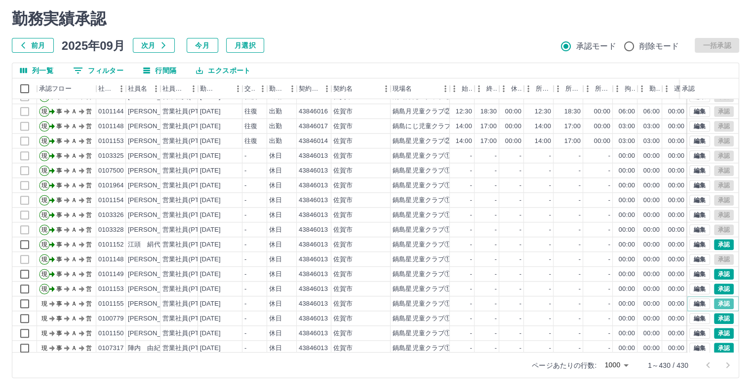
click at [715, 302] on button "承認" at bounding box center [724, 304] width 20 height 11
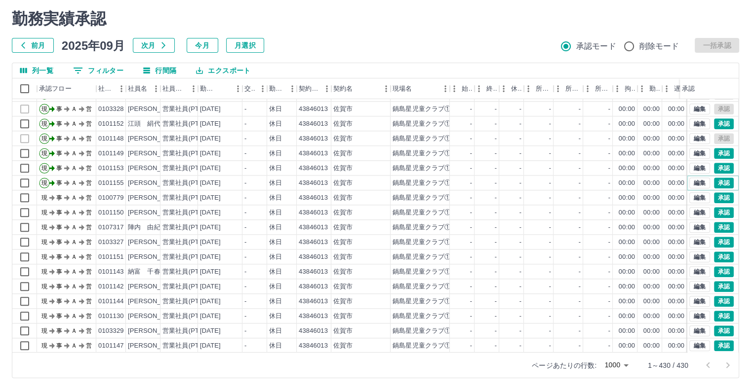
scroll to position [1184, 0]
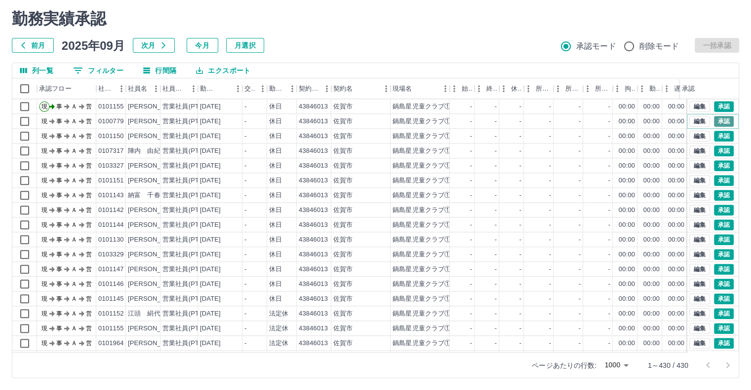
click at [718, 120] on button "承認" at bounding box center [724, 121] width 20 height 11
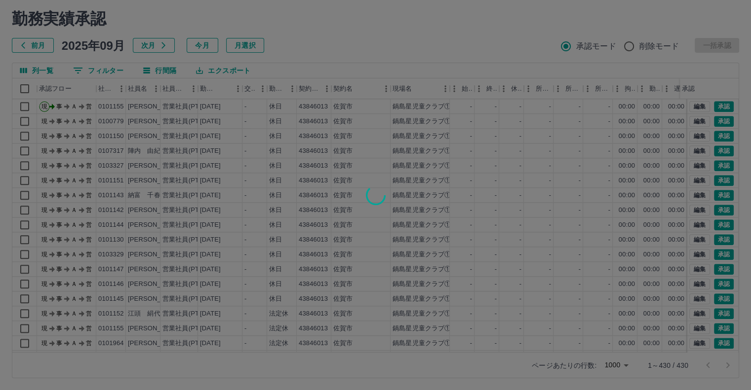
click at [715, 137] on div at bounding box center [375, 195] width 751 height 390
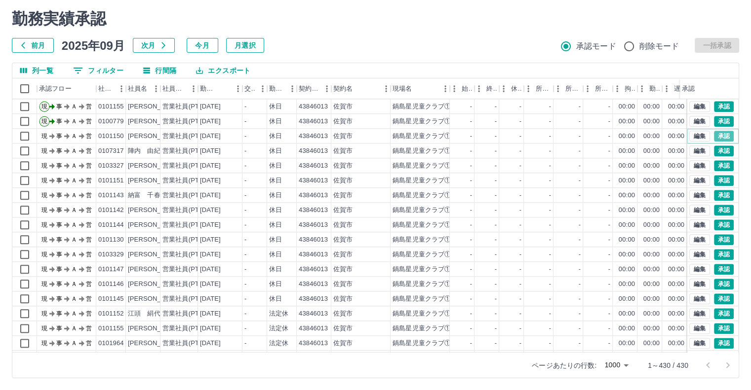
click at [715, 137] on button "承認" at bounding box center [724, 136] width 20 height 11
click at [717, 152] on button "承認" at bounding box center [724, 151] width 20 height 11
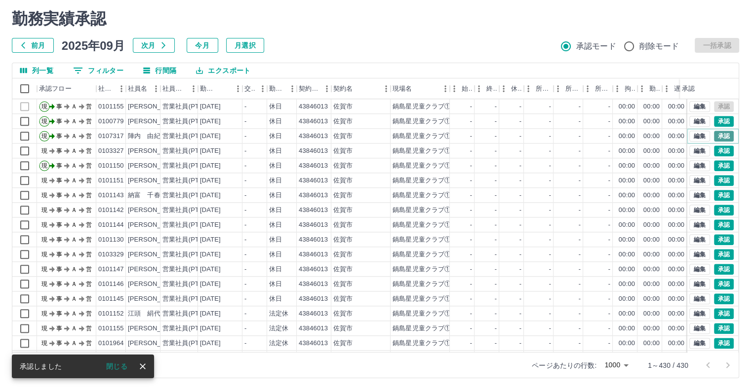
click at [714, 135] on button "承認" at bounding box center [724, 136] width 20 height 11
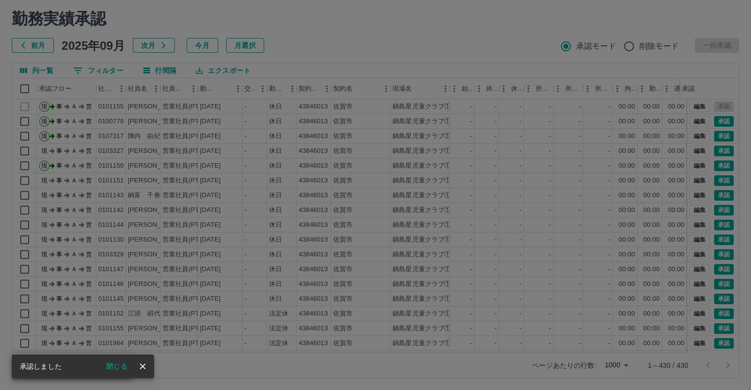
click at [715, 149] on div "承認権限がありません" at bounding box center [375, 195] width 751 height 390
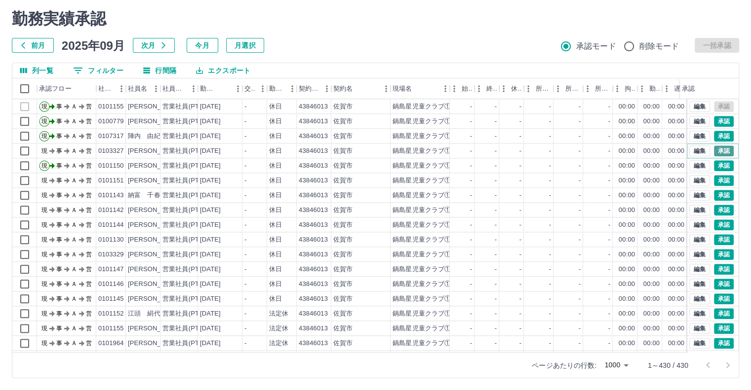
click at [715, 148] on button "承認" at bounding box center [724, 151] width 20 height 11
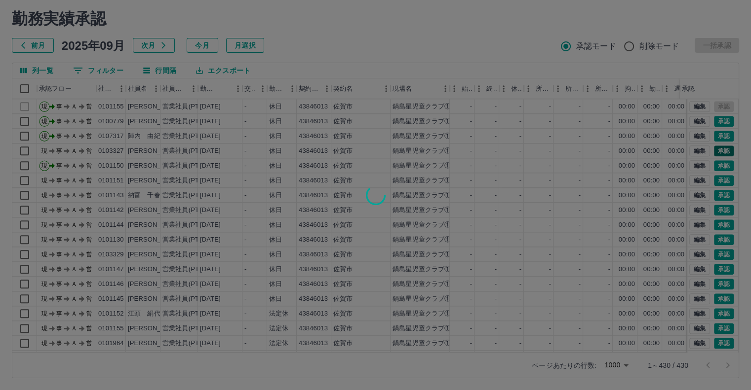
click at [715, 148] on div at bounding box center [375, 195] width 751 height 390
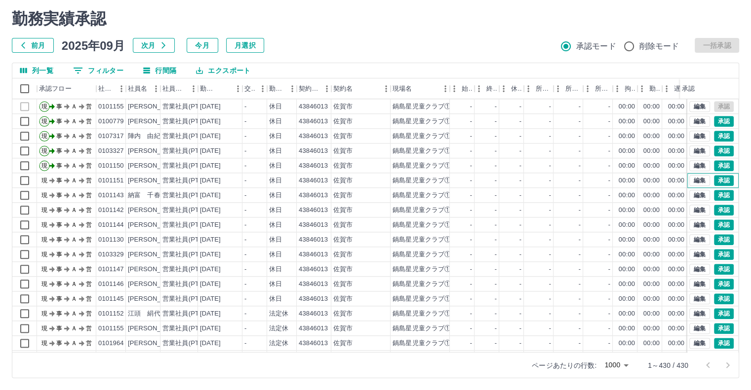
click at [721, 186] on div "編集 承認" at bounding box center [712, 180] width 51 height 15
click at [722, 186] on div "編集 承認" at bounding box center [712, 180] width 51 height 15
click at [717, 197] on button "承認" at bounding box center [724, 195] width 20 height 11
click at [714, 194] on button "承認" at bounding box center [724, 195] width 20 height 11
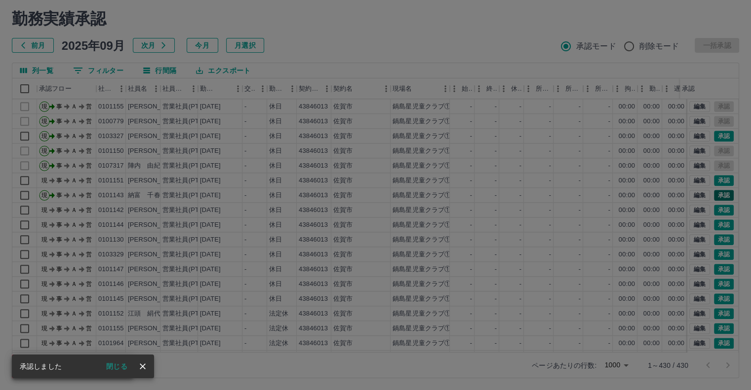
click at [712, 194] on div "承認権限がありません" at bounding box center [375, 195] width 751 height 390
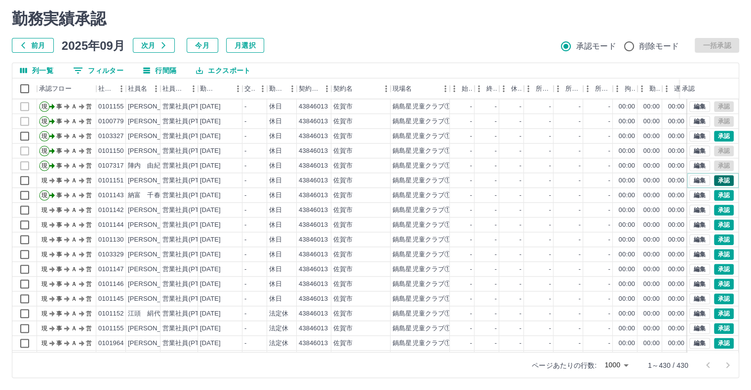
click at [714, 177] on button "承認" at bounding box center [724, 180] width 20 height 11
click at [717, 207] on button "承認" at bounding box center [724, 210] width 20 height 11
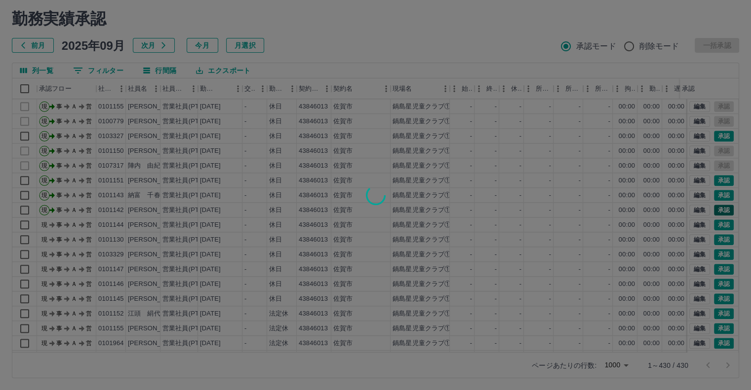
click at [717, 207] on div at bounding box center [375, 195] width 751 height 390
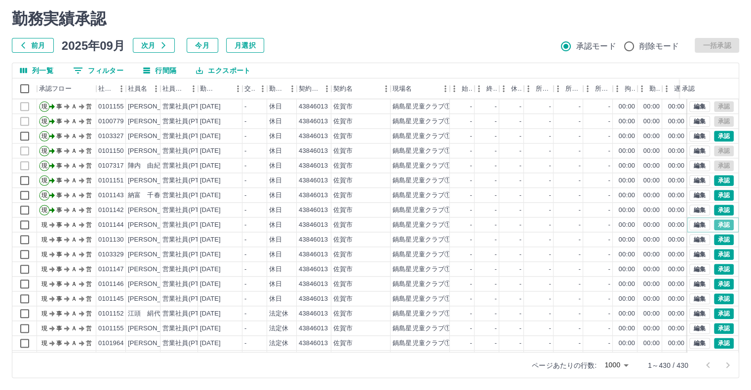
click at [717, 223] on button "承認" at bounding box center [724, 225] width 20 height 11
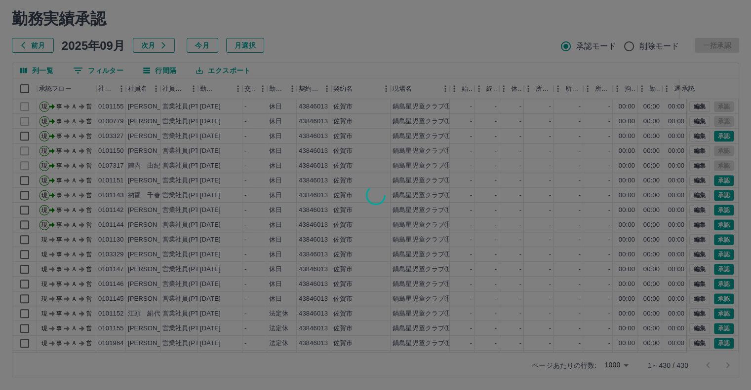
click at [717, 223] on div at bounding box center [375, 195] width 751 height 390
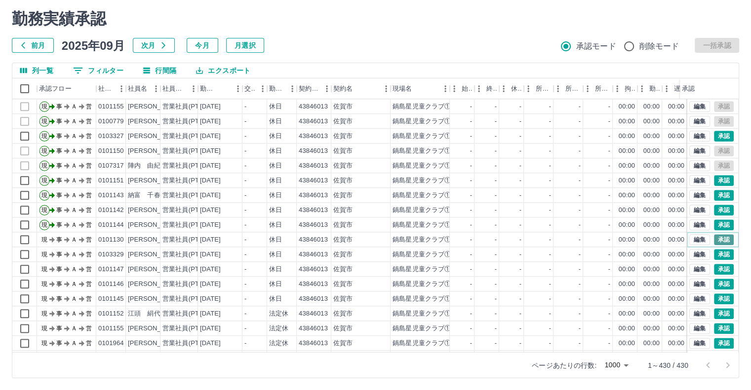
click at [717, 239] on button "承認" at bounding box center [724, 239] width 20 height 11
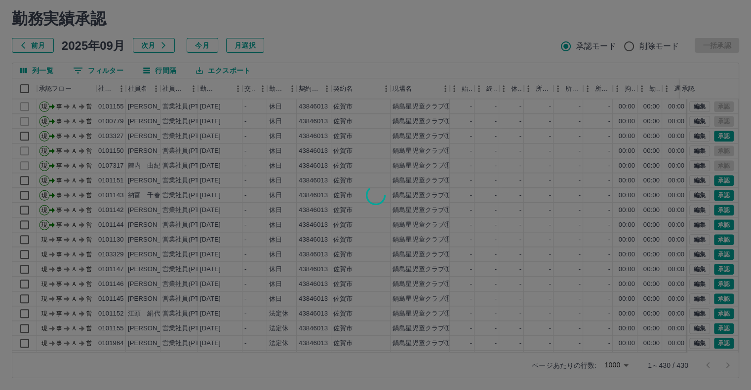
click at [716, 238] on div at bounding box center [375, 195] width 751 height 390
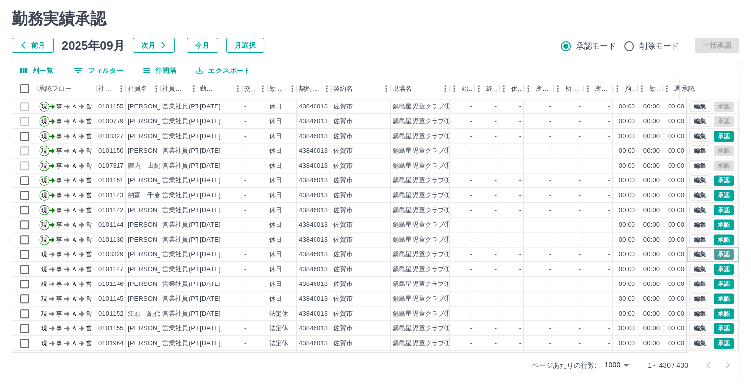
click at [714, 257] on button "承認" at bounding box center [724, 254] width 20 height 11
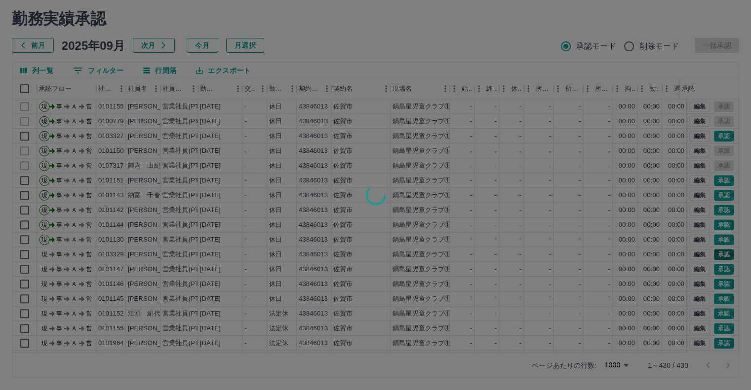
click at [714, 257] on div at bounding box center [375, 195] width 751 height 390
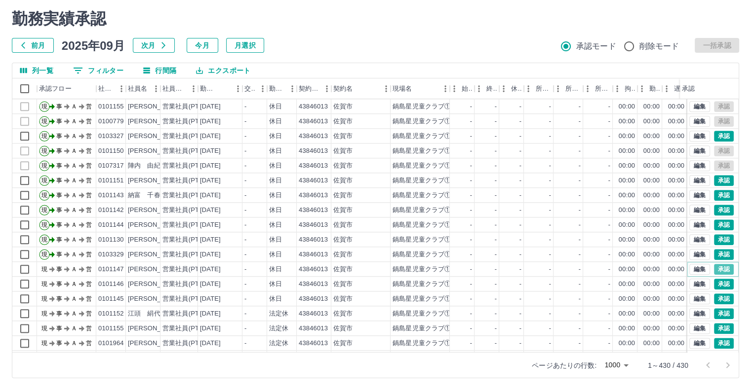
click at [715, 268] on button "承認" at bounding box center [724, 269] width 20 height 11
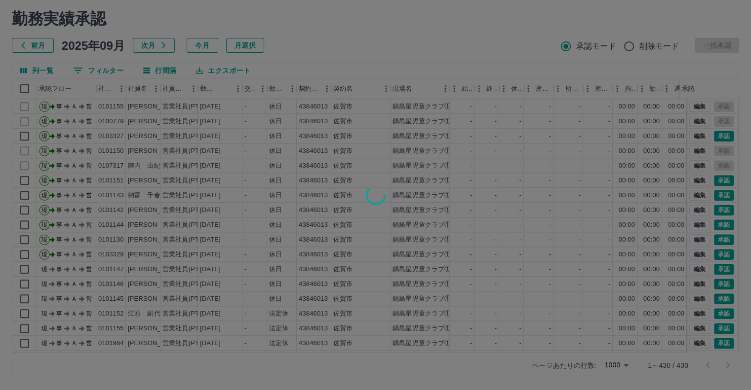
click at [715, 268] on div at bounding box center [375, 195] width 751 height 390
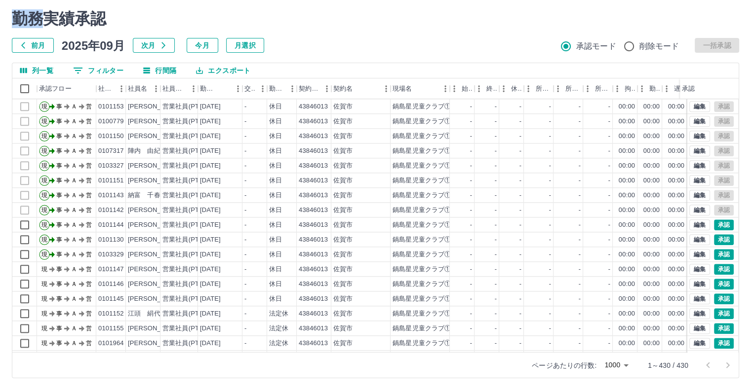
scroll to position [1170, 0]
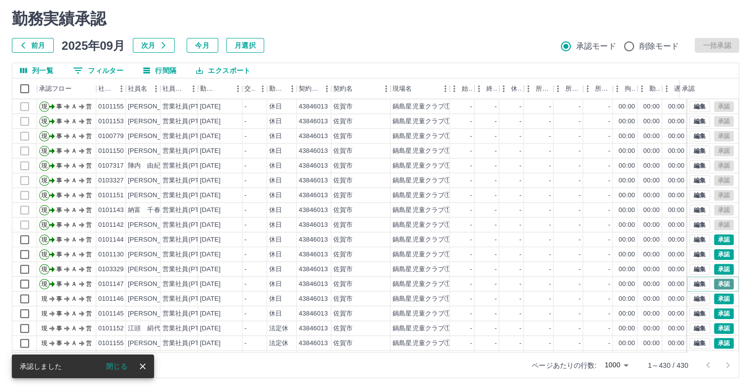
click at [717, 279] on button "承認" at bounding box center [724, 284] width 20 height 11
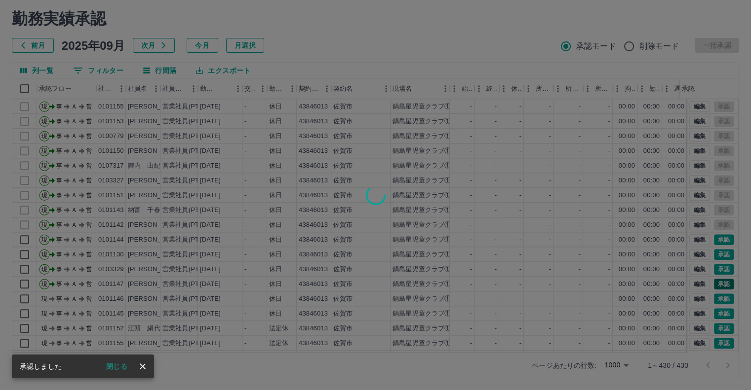
click at [717, 278] on div at bounding box center [375, 195] width 751 height 390
click at [719, 298] on div "承認権限がありません" at bounding box center [375, 195] width 751 height 390
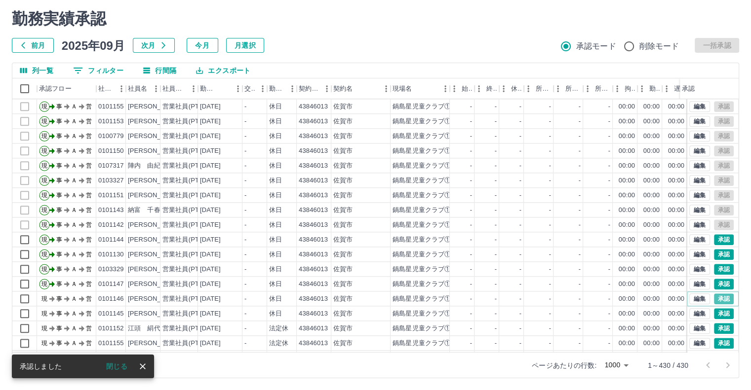
click at [719, 298] on button "承認" at bounding box center [724, 299] width 20 height 11
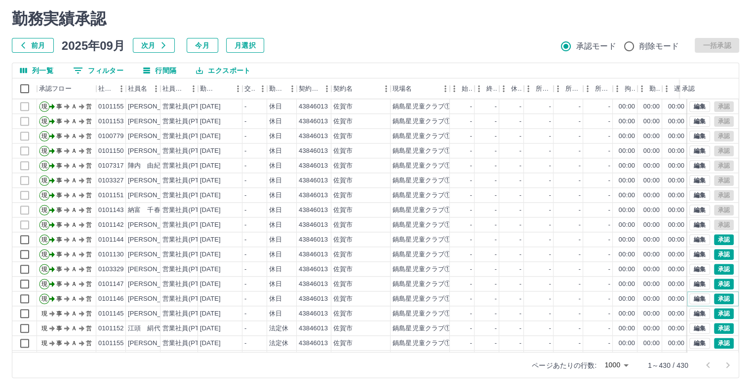
scroll to position [1219, 0]
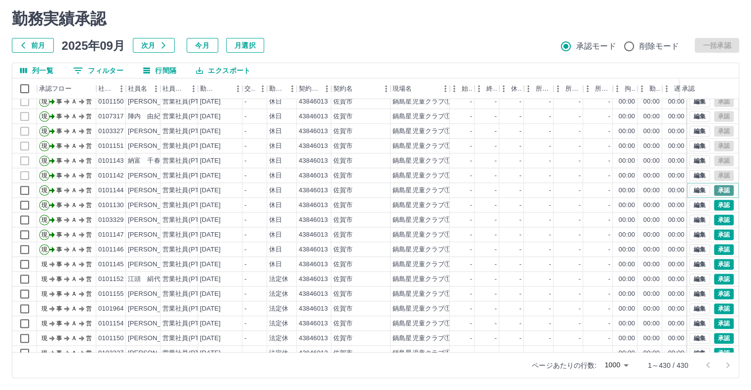
click at [717, 187] on button "承認" at bounding box center [724, 190] width 20 height 11
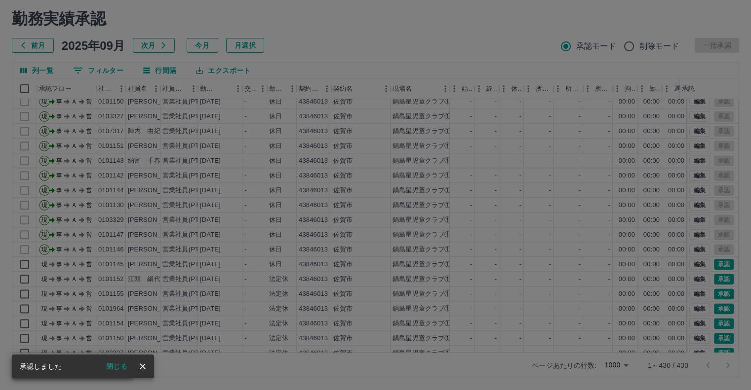
click at [713, 277] on div "承認権限がありません" at bounding box center [375, 195] width 751 height 390
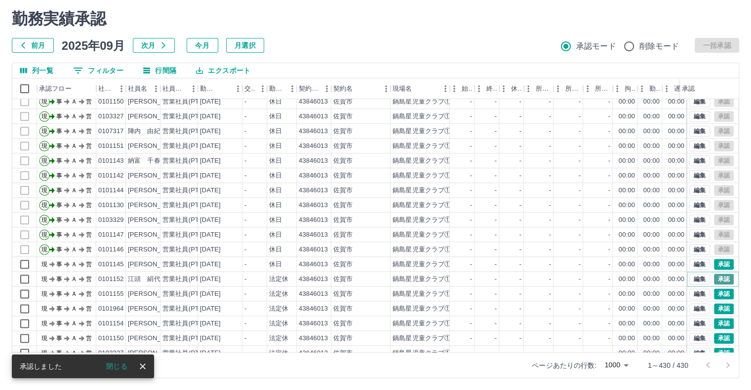
click at [714, 277] on button "承認" at bounding box center [724, 279] width 20 height 11
click at [711, 269] on div "勤務実績承認 前月 [DATE] 次月 今月 月選択 承認モード 削除モード 一括承認 列一覧 0 フィルター 行間隔 エクスポート 承認フロー 社員番号 社…" at bounding box center [375, 194] width 751 height 393
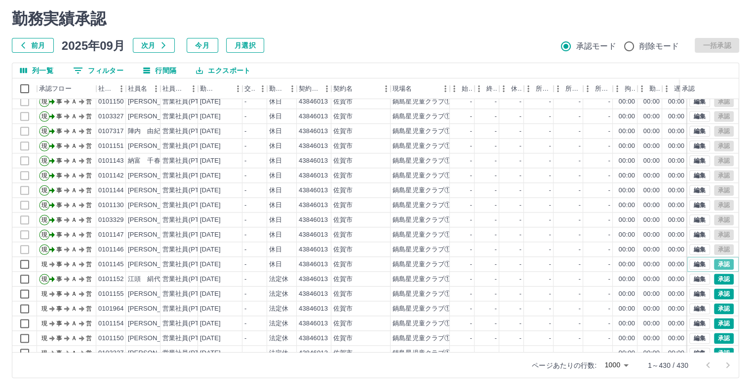
click at [714, 269] on button "承認" at bounding box center [724, 264] width 20 height 11
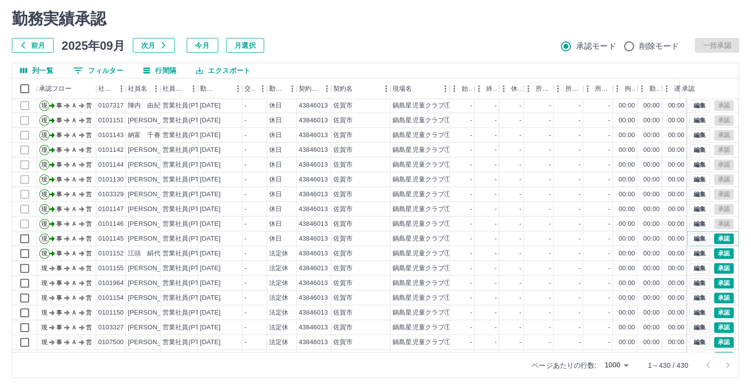
scroll to position [1268, 0]
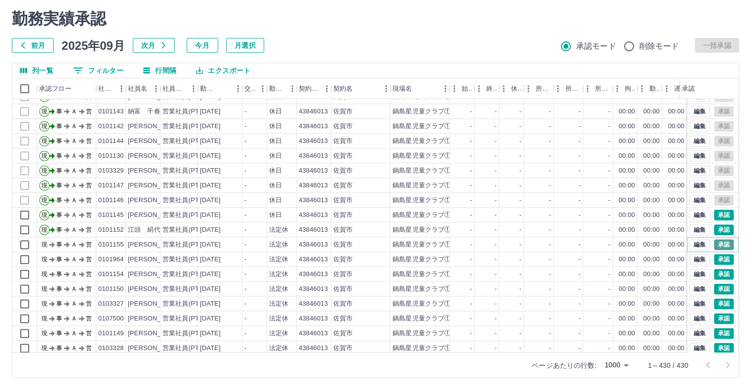
click at [714, 241] on button "承認" at bounding box center [724, 244] width 20 height 11
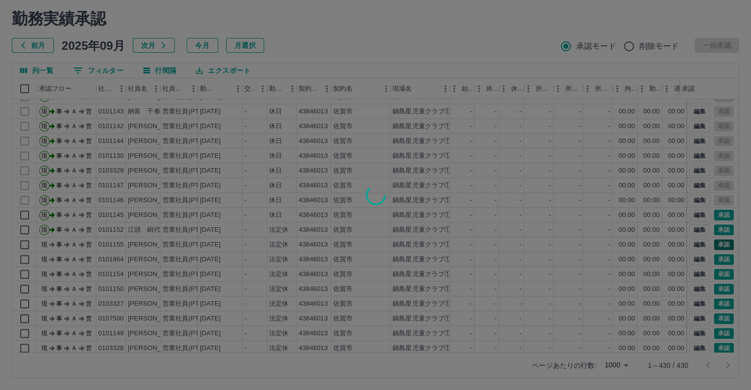
click at [712, 241] on div at bounding box center [375, 195] width 751 height 390
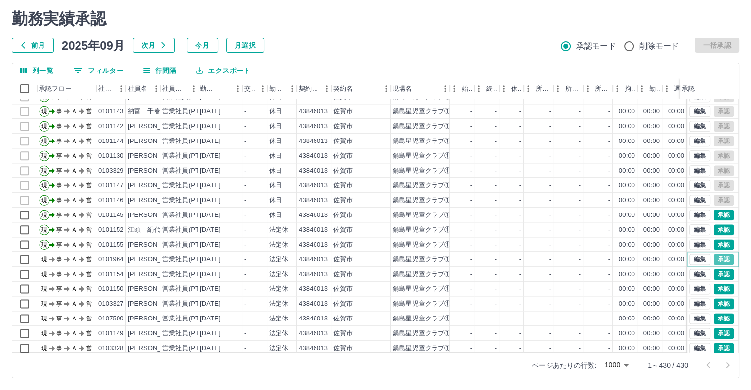
click at [714, 259] on button "承認" at bounding box center [724, 259] width 20 height 11
click at [713, 259] on div at bounding box center [375, 195] width 751 height 390
click at [714, 274] on button "承認" at bounding box center [724, 274] width 20 height 11
click at [714, 274] on div at bounding box center [375, 195] width 751 height 390
click at [715, 284] on button "承認" at bounding box center [724, 289] width 20 height 11
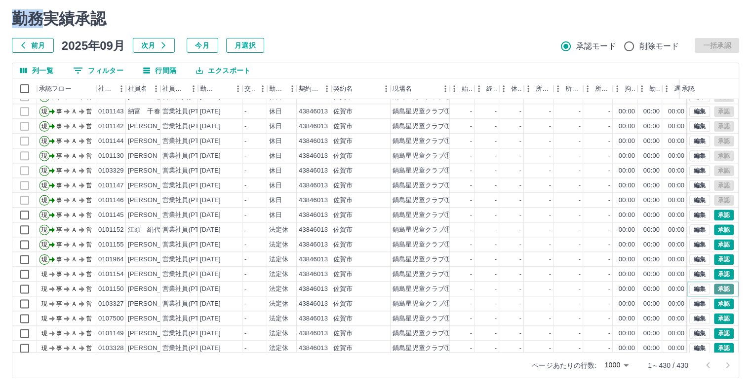
click at [715, 284] on div "勤務実績承認 前月 [DATE] 次月 今月 月選択 承認モード 削除モード 一括承認 列一覧 フィルター 行間隔 エクスポート 承認フロー 社員番号 社員名…" at bounding box center [375, 194] width 751 height 393
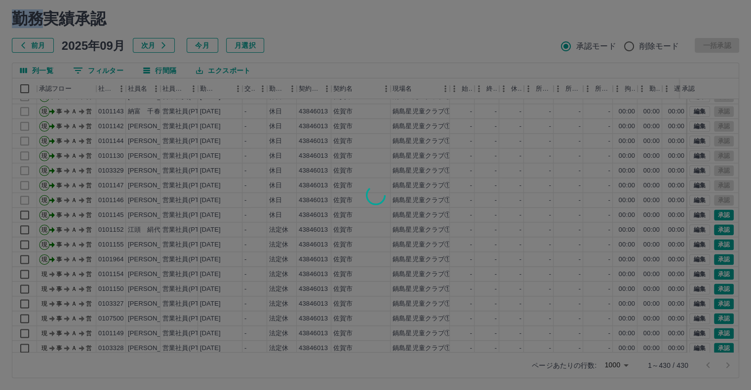
click at [715, 301] on div at bounding box center [375, 195] width 751 height 390
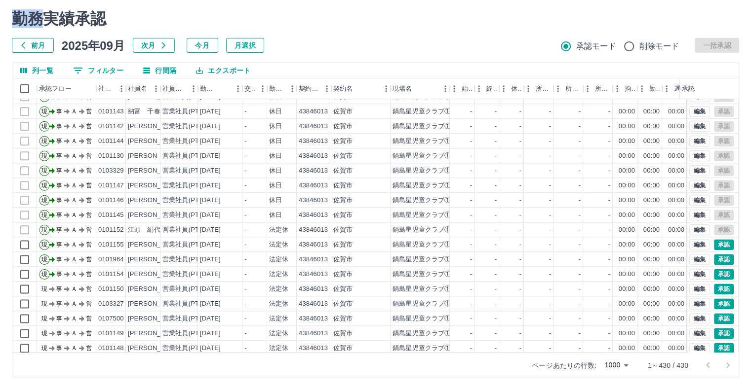
click at [715, 301] on div at bounding box center [375, 195] width 751 height 390
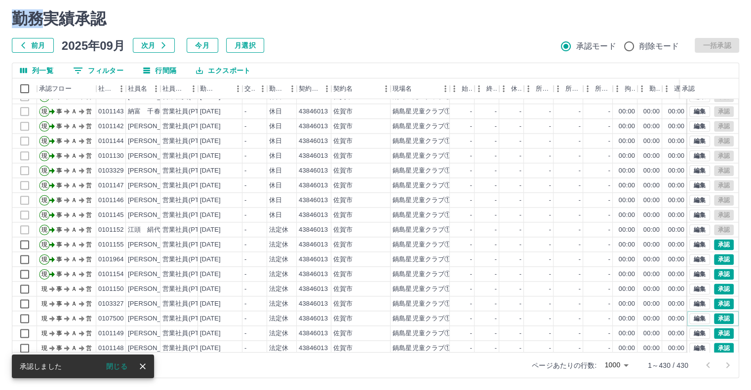
click at [717, 313] on button "承認" at bounding box center [724, 318] width 20 height 11
click at [717, 313] on div "勤務実績承認 前月 [DATE] 次月 今月 月選択 承認モード 削除モード 一括承認 列一覧 0 フィルター 行間隔 エクスポート 承認フロー 社員番号 社…" at bounding box center [375, 194] width 751 height 393
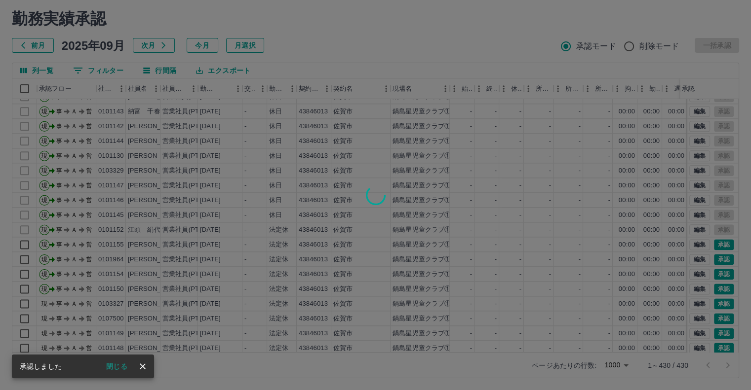
click at [719, 329] on div at bounding box center [375, 195] width 751 height 390
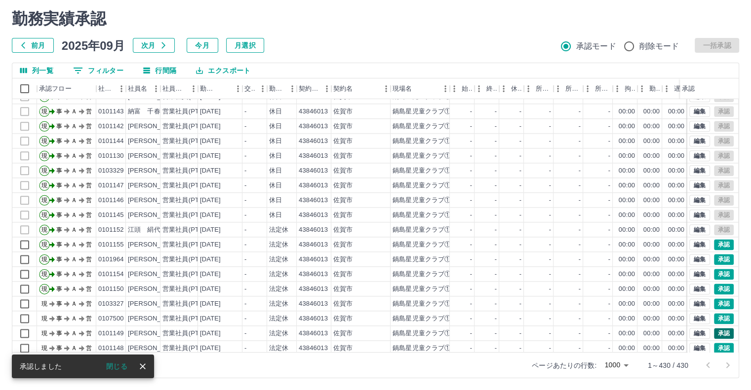
click at [721, 328] on div "勤務実績承認 前月 [DATE] 次月 今月 月選択 承認モード 削除モード 一括承認 列一覧 0 フィルター 行間隔 エクスポート 承認フロー 社員番号 社…" at bounding box center [375, 194] width 751 height 393
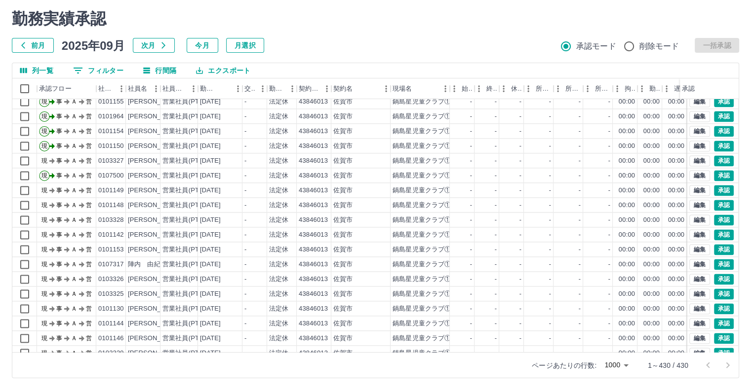
scroll to position [1416, 0]
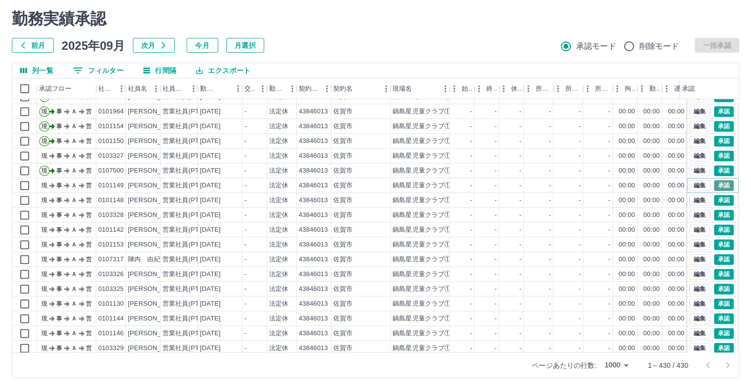
click at [714, 182] on button "承認" at bounding box center [724, 185] width 20 height 11
click at [717, 199] on div "勤務実績承認 前月 [DATE] 次月 今月 月選択 承認モード 削除モード 一括承認 列一覧 0 フィルター 行間隔 エクスポート 承認フロー 社員番号 社…" at bounding box center [375, 194] width 751 height 393
click at [717, 213] on button "承認" at bounding box center [724, 215] width 20 height 11
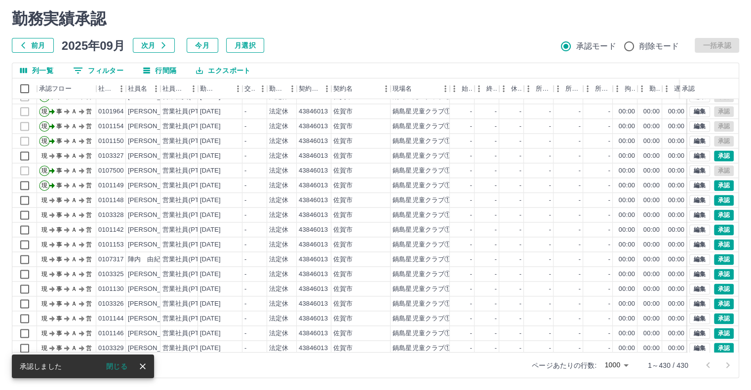
click at [717, 199] on div at bounding box center [375, 195] width 751 height 390
click at [717, 199] on button "承認" at bounding box center [724, 200] width 20 height 11
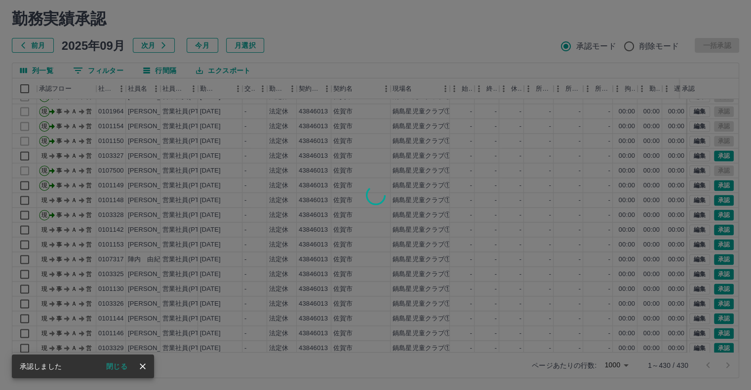
click at [716, 199] on div at bounding box center [375, 195] width 751 height 390
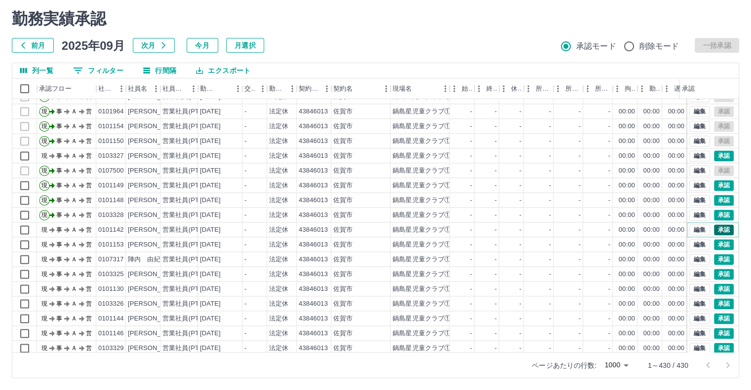
click at [714, 232] on button "承認" at bounding box center [724, 230] width 20 height 11
click at [714, 232] on div at bounding box center [375, 195] width 751 height 390
click at [713, 250] on div "編集 承認" at bounding box center [712, 244] width 51 height 15
drag, startPoint x: 715, startPoint y: 244, endPoint x: 719, endPoint y: 258, distance: 13.9
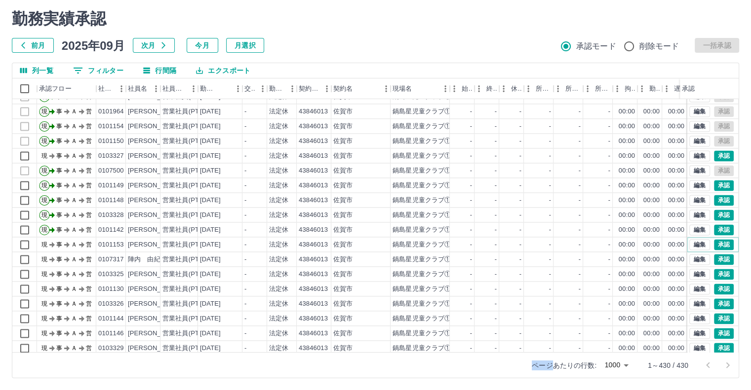
click at [715, 244] on button "承認" at bounding box center [724, 244] width 20 height 11
click at [716, 254] on button "承認" at bounding box center [724, 259] width 20 height 11
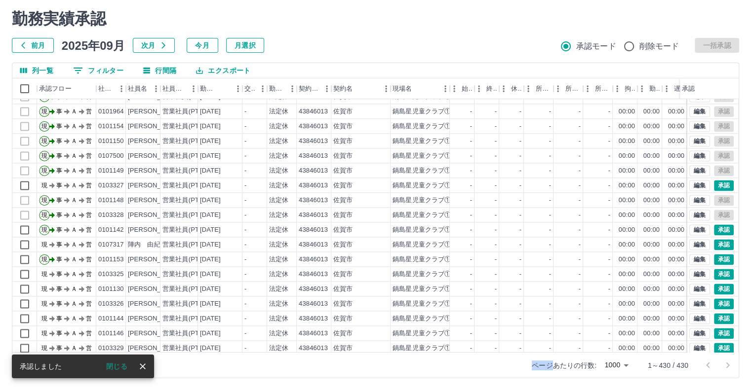
click at [713, 238] on div at bounding box center [375, 195] width 751 height 390
click at [714, 239] on button "承認" at bounding box center [724, 244] width 20 height 11
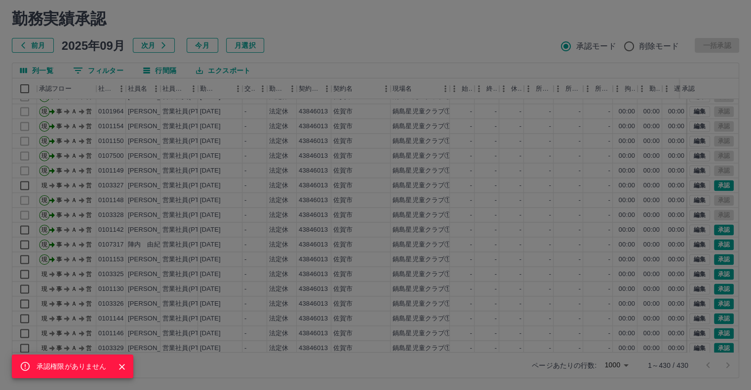
click at [717, 274] on div "承認権限がありません" at bounding box center [375, 195] width 751 height 390
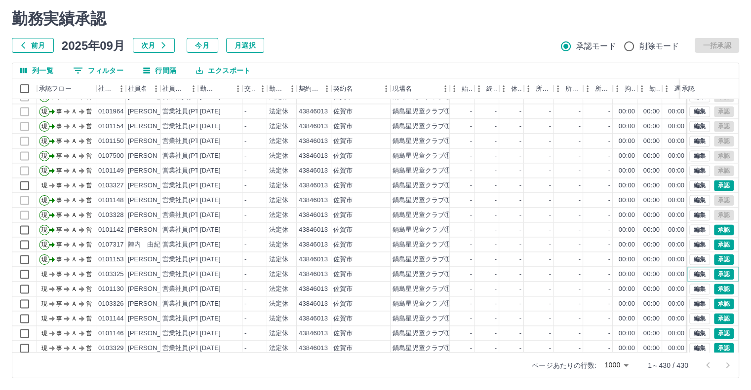
click at [717, 274] on button "承認" at bounding box center [724, 274] width 20 height 11
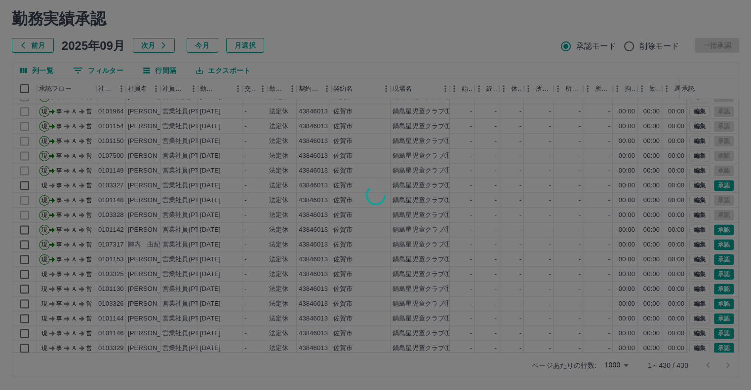
click at [717, 273] on div at bounding box center [375, 195] width 751 height 390
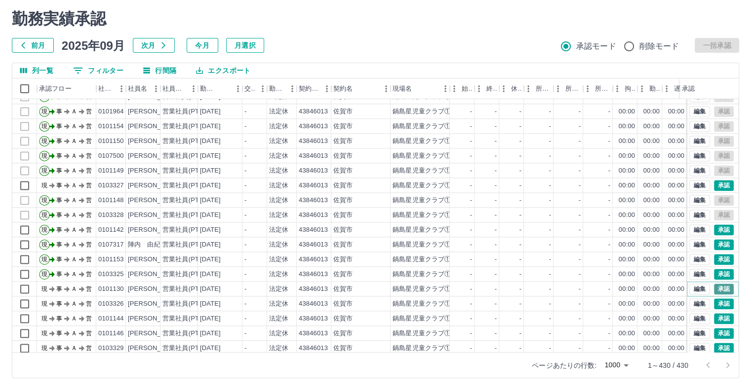
click at [714, 293] on button "承認" at bounding box center [724, 289] width 20 height 11
click at [713, 293] on div at bounding box center [375, 195] width 751 height 390
click at [714, 306] on button "承認" at bounding box center [724, 304] width 20 height 11
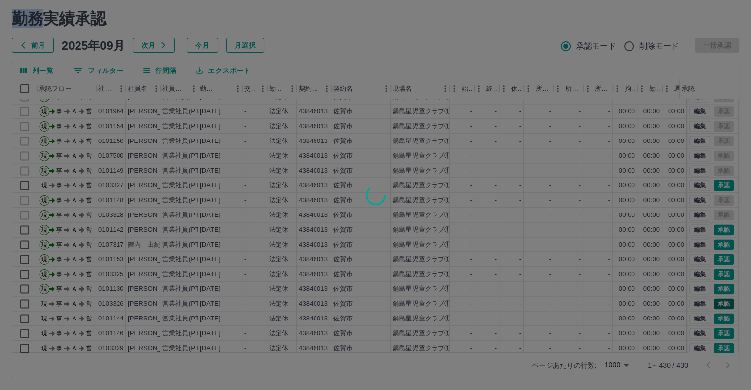
click at [713, 306] on div at bounding box center [375, 195] width 751 height 390
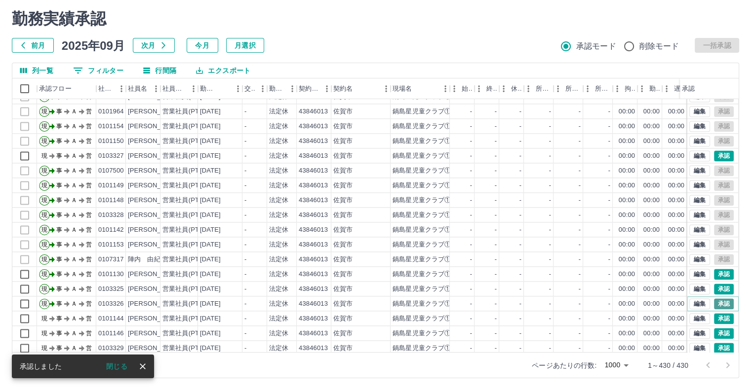
click at [714, 306] on button "承認" at bounding box center [724, 304] width 20 height 11
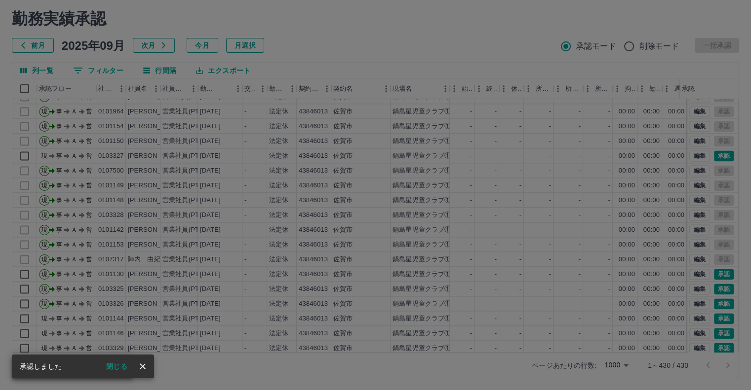
click at [716, 319] on div "承認権限がありません" at bounding box center [375, 195] width 751 height 390
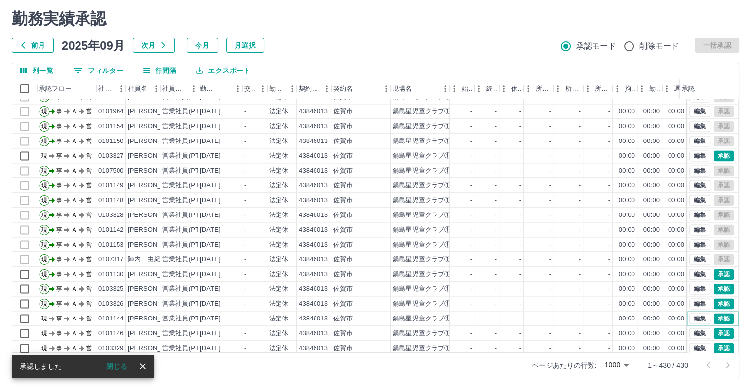
click at [716, 319] on button "承認" at bounding box center [724, 318] width 20 height 11
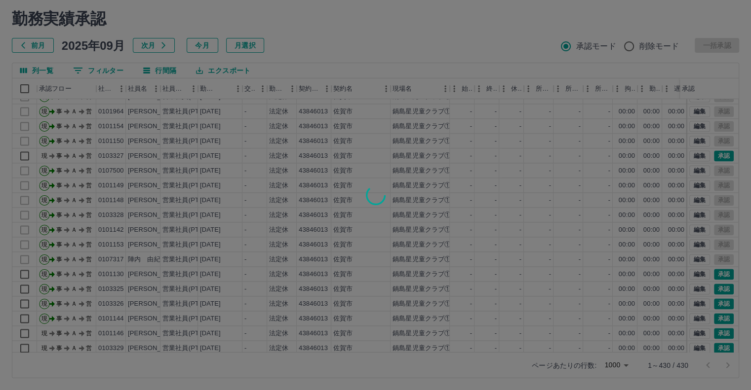
click at [716, 319] on div at bounding box center [375, 195] width 751 height 390
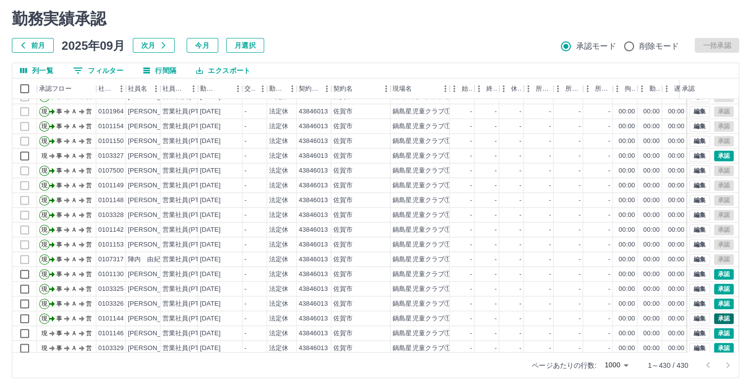
scroll to position [1466, 0]
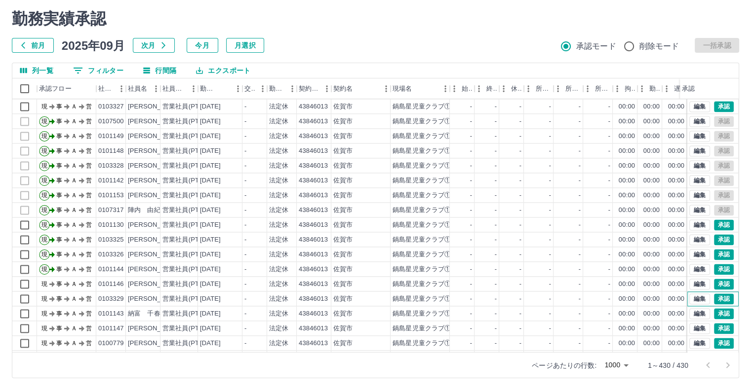
click at [718, 292] on div "編集 承認" at bounding box center [712, 299] width 51 height 15
click at [724, 290] on div "編集 承認" at bounding box center [712, 284] width 51 height 15
click at [730, 306] on div "編集 承認" at bounding box center [712, 313] width 51 height 15
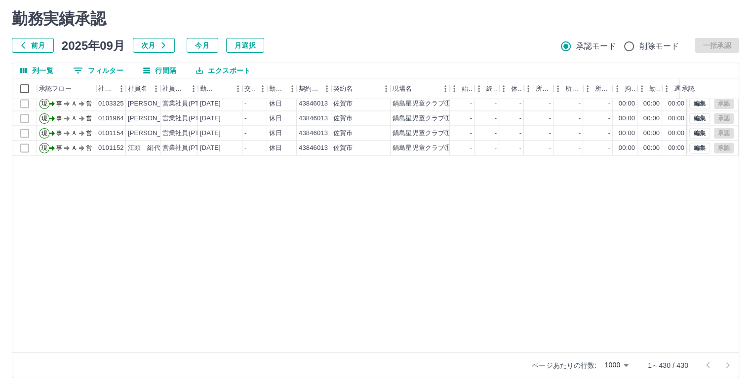
scroll to position [1533, 0]
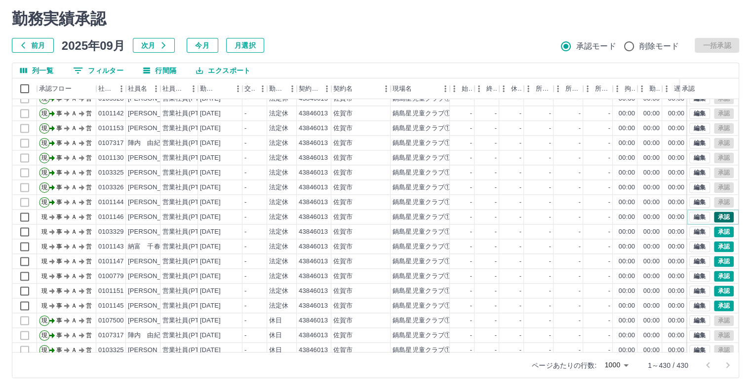
click at [714, 212] on button "承認" at bounding box center [724, 217] width 20 height 11
click at [715, 229] on button "承認" at bounding box center [724, 232] width 20 height 11
click at [718, 248] on button "承認" at bounding box center [724, 246] width 20 height 11
click at [719, 263] on button "承認" at bounding box center [724, 261] width 20 height 11
click at [722, 289] on button "承認" at bounding box center [724, 291] width 20 height 11
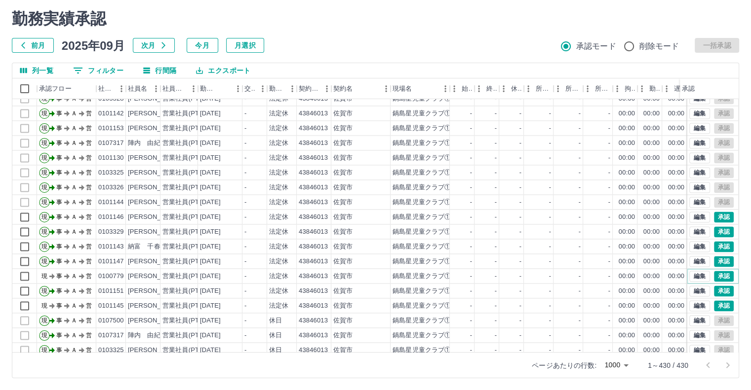
click at [725, 280] on button "承認" at bounding box center [724, 276] width 20 height 11
click at [719, 309] on button "承認" at bounding box center [724, 306] width 20 height 11
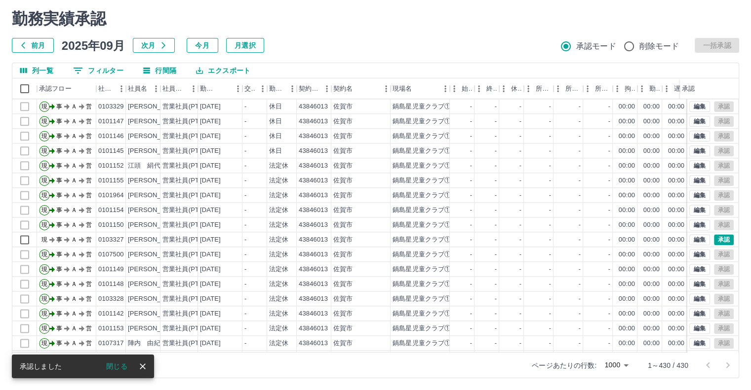
scroll to position [1283, 0]
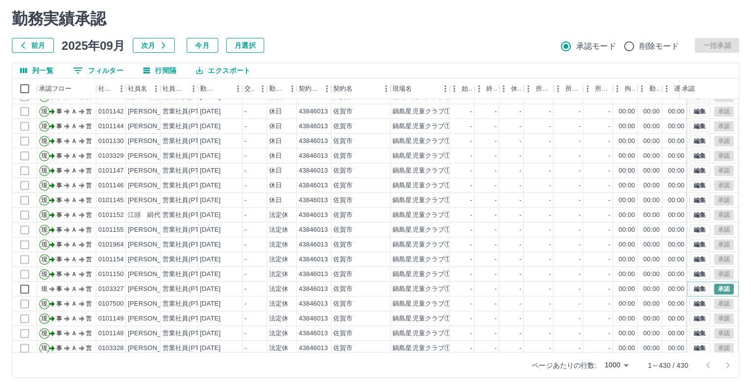
click at [719, 286] on button "承認" at bounding box center [724, 289] width 20 height 11
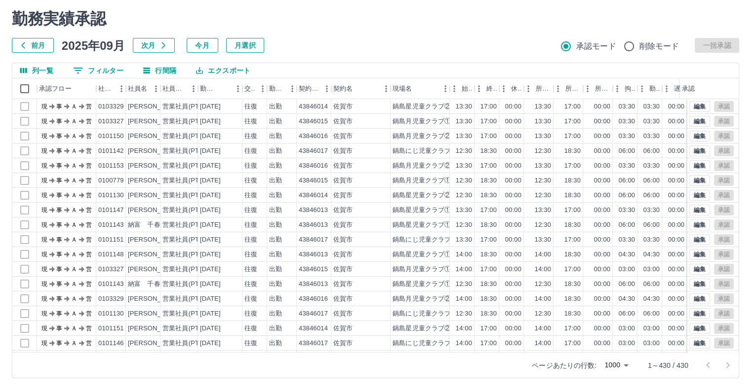
scroll to position [0, 0]
